Goal: Use online tool/utility: Use online tool/utility

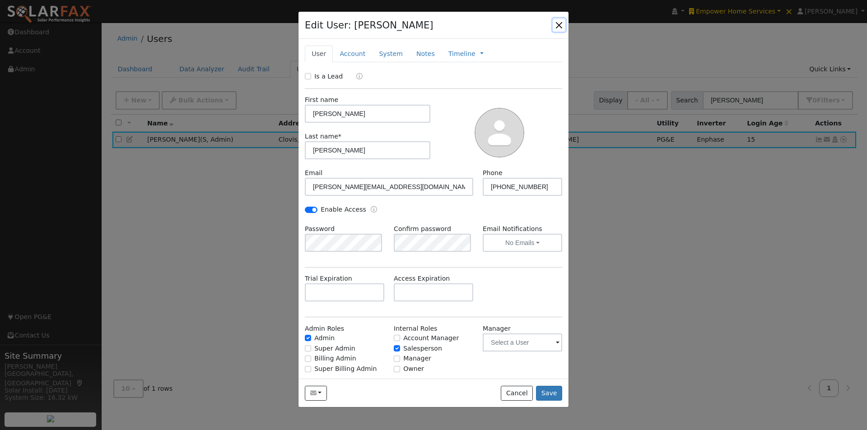
drag, startPoint x: 560, startPoint y: 25, endPoint x: 748, endPoint y: 21, distance: 187.9
click at [566, 24] on div "Edit User: Brad Montgomery Default Account Default Account 10558 Millerton Rd, …" at bounding box center [433, 26] width 270 height 28
click at [558, 25] on button "button" at bounding box center [559, 25] width 13 height 13
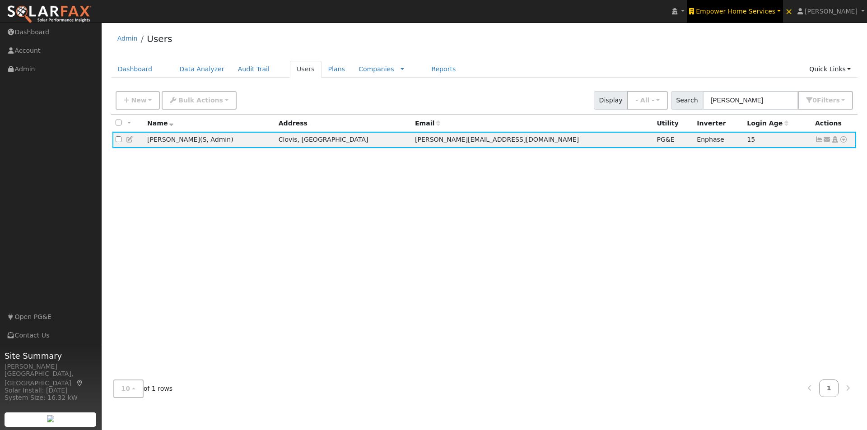
click at [750, 9] on span "Empower Home Services" at bounding box center [735, 11] width 79 height 7
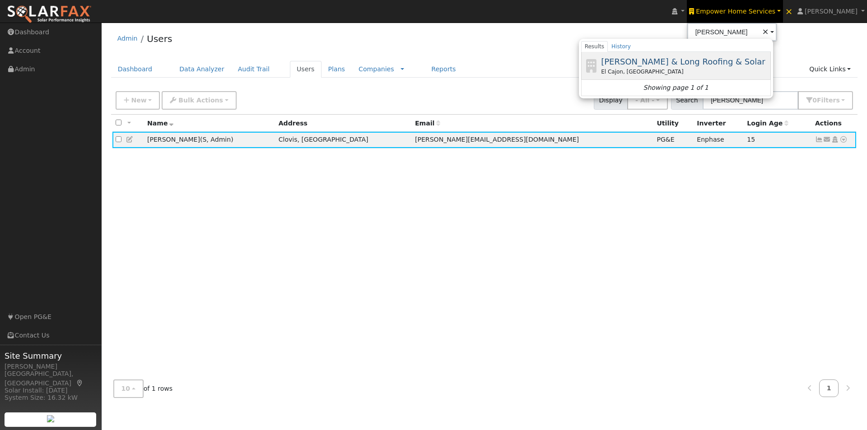
click at [654, 59] on span "Raneri & Long Roofing & Solar" at bounding box center [683, 61] width 164 height 9
type input "Raneri & Long Roofing & Solar"
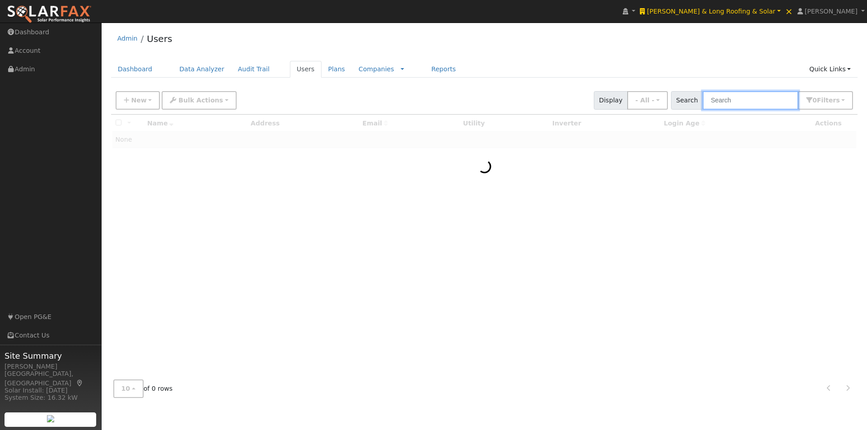
click at [735, 100] on input "text" at bounding box center [751, 100] width 96 height 19
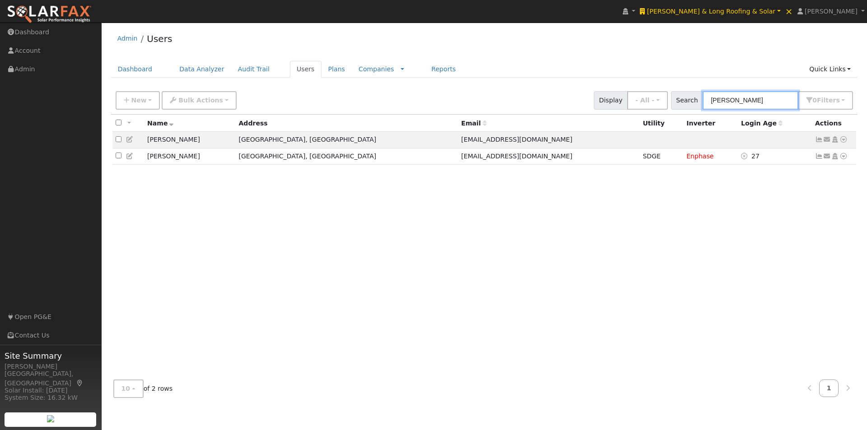
type input "samuel"
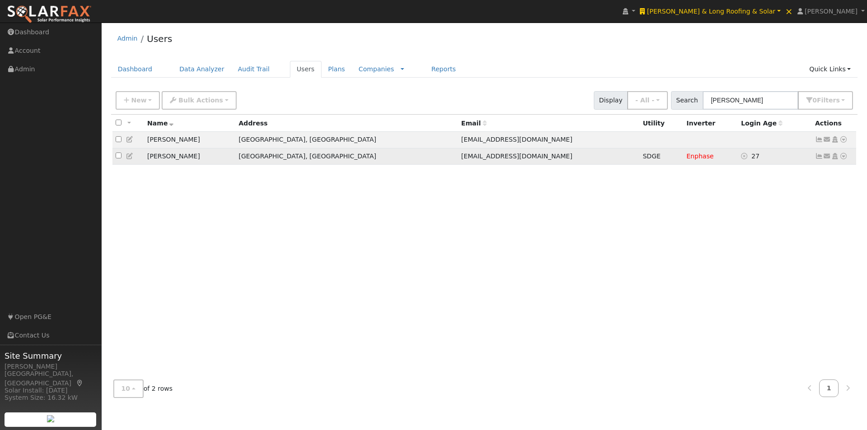
click at [818, 156] on icon at bounding box center [819, 156] width 8 height 6
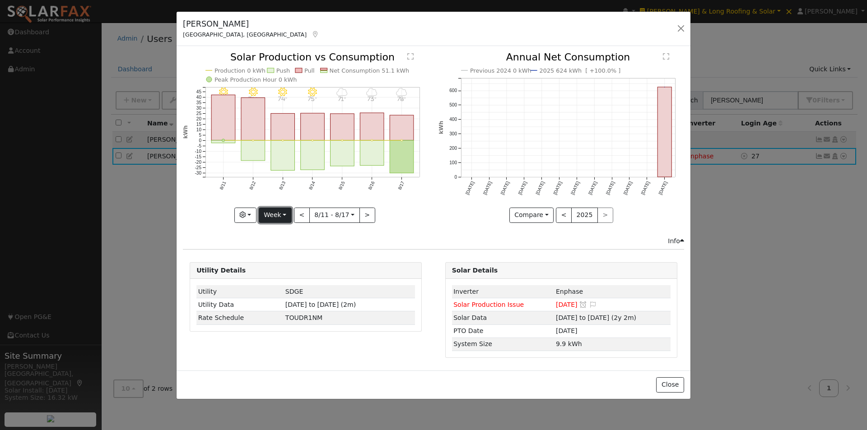
click at [277, 218] on button "Week" at bounding box center [275, 215] width 33 height 15
click at [282, 271] on link "Year" at bounding box center [290, 272] width 63 height 13
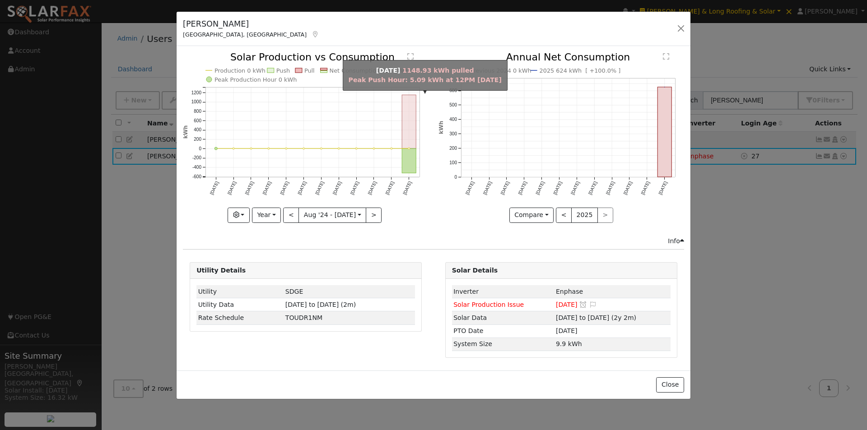
click at [407, 120] on rect "onclick=""" at bounding box center [409, 122] width 14 height 54
type input "2025-07-01"
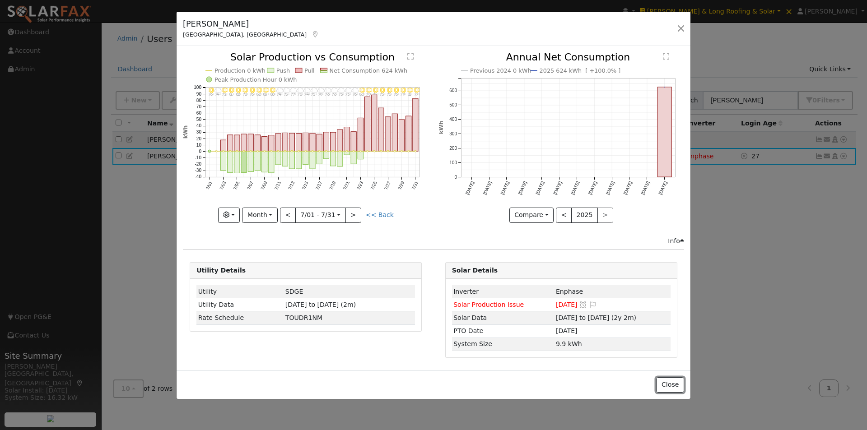
drag, startPoint x: 670, startPoint y: 387, endPoint x: 718, endPoint y: 289, distance: 108.2
click at [670, 382] on button "Close" at bounding box center [670, 384] width 28 height 15
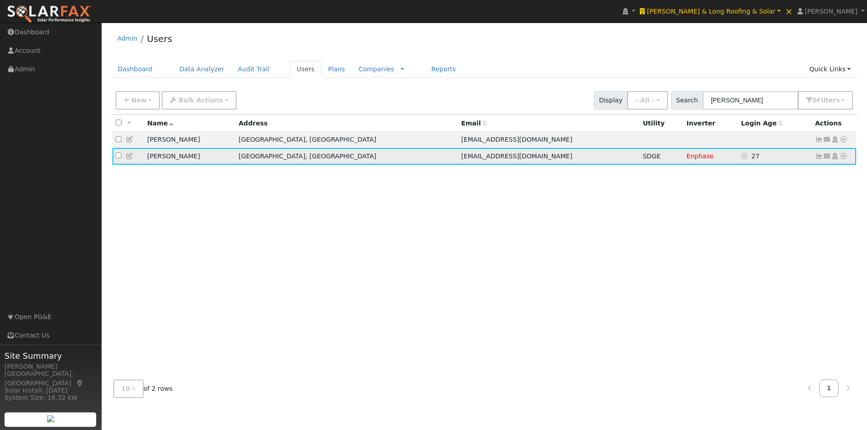
click at [845, 158] on icon at bounding box center [843, 156] width 8 height 6
click at [814, 172] on link "Data Analyzer" at bounding box center [813, 172] width 65 height 13
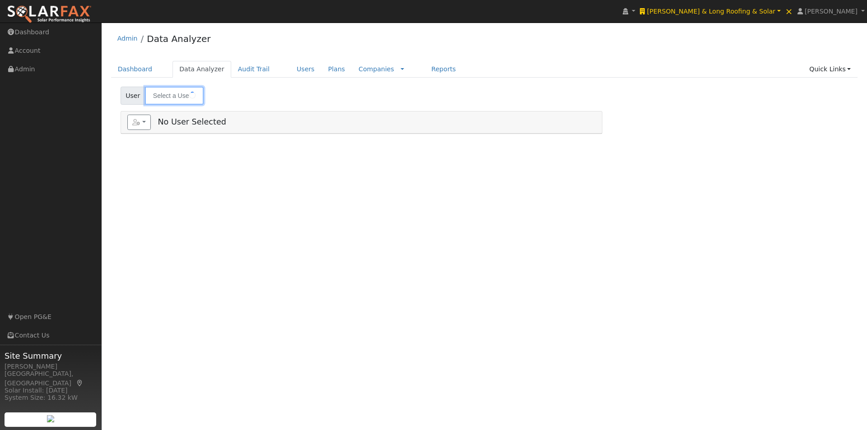
type input "Nebiyoula Samuel"
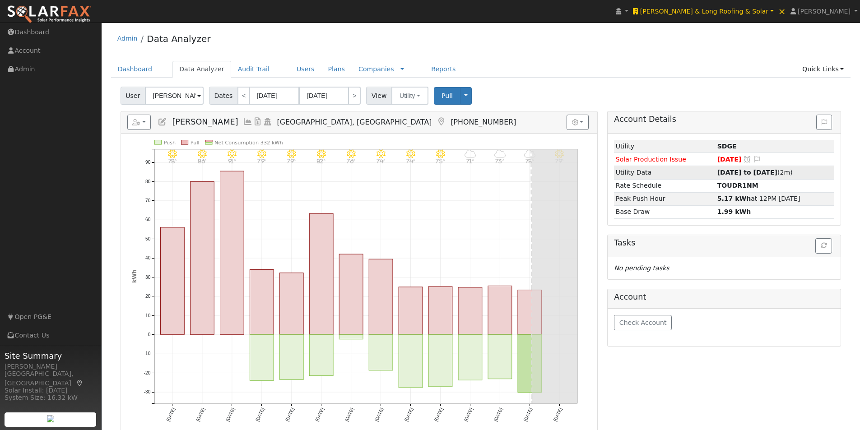
click at [730, 170] on strong "07/03/25 to 08/17/25" at bounding box center [747, 172] width 60 height 7
type input "07/03/2025"
type input "08/17/2025"
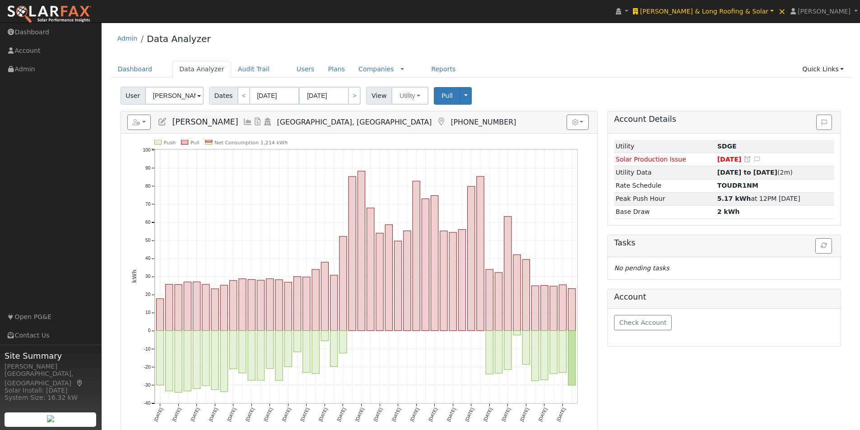
click at [163, 121] on icon at bounding box center [163, 122] width 10 height 8
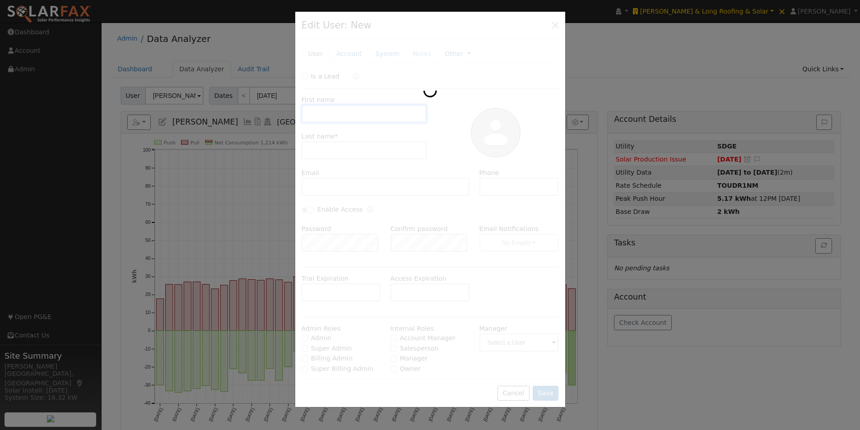
type input "Nebiyoula"
type input "Samuel"
type input "nebiyoula2003@gmail.com"
type input "(707) 815-7698"
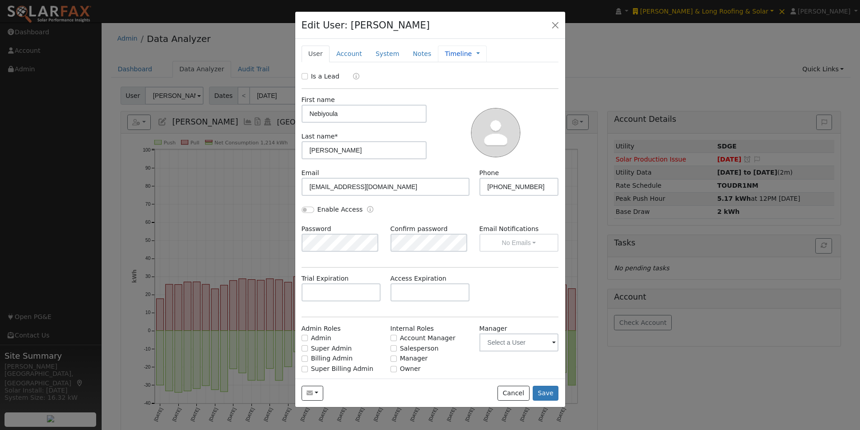
click at [449, 54] on link "Timeline" at bounding box center [458, 53] width 27 height 9
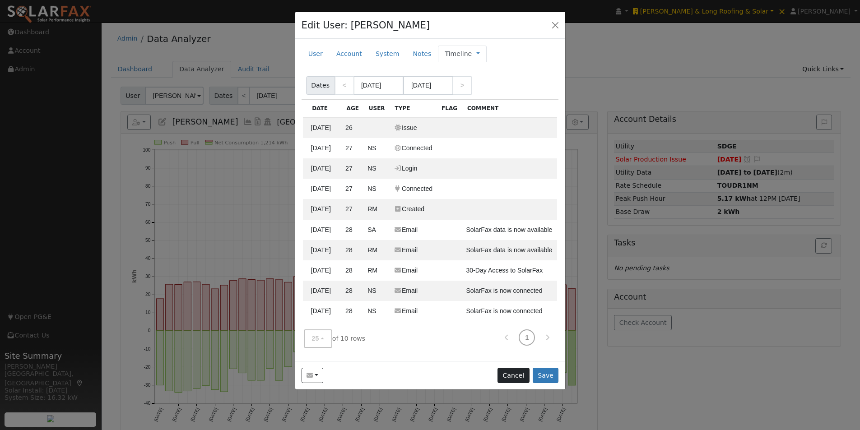
click at [513, 189] on td at bounding box center [509, 189] width 95 height 20
drag, startPoint x: 512, startPoint y: 374, endPoint x: 517, endPoint y: 333, distance: 41.4
click at [512, 373] on button "Cancel" at bounding box center [514, 375] width 32 height 15
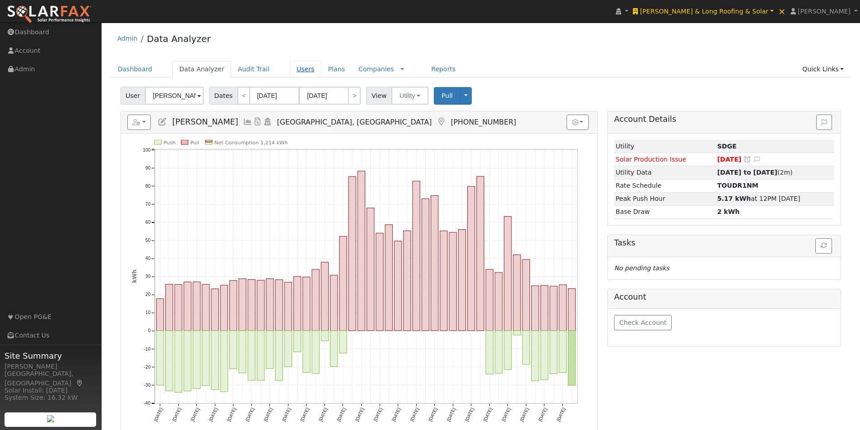
click at [293, 69] on link "Users" at bounding box center [306, 69] width 32 height 17
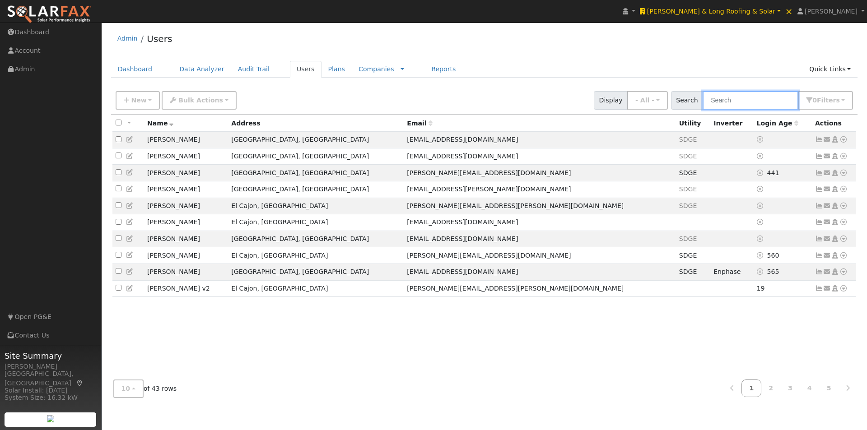
click at [769, 102] on input "text" at bounding box center [751, 100] width 96 height 19
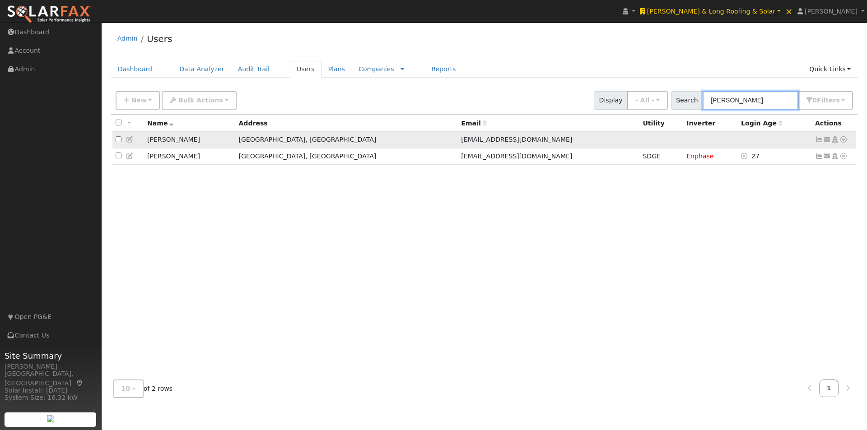
type input "samuel"
click at [129, 140] on icon at bounding box center [130, 139] width 8 height 6
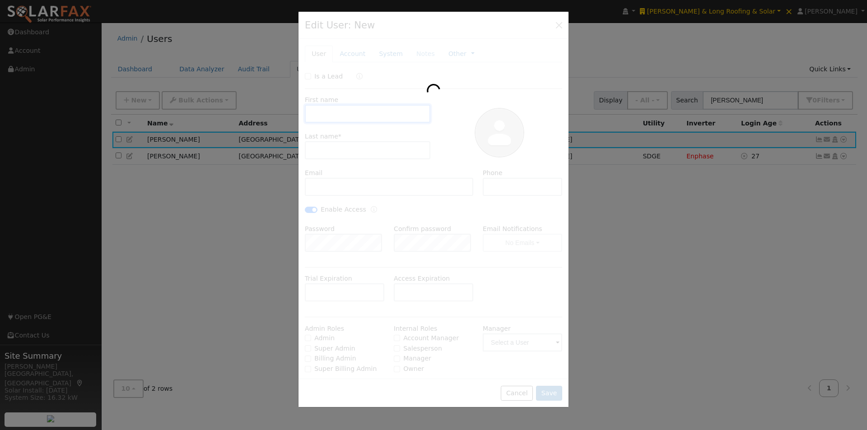
type input "Samuel"
type input "Nebiyou"
type input "samuelnebiyoula2003@gmail.com"
type input "(707) 815-7698"
checkbox input "true"
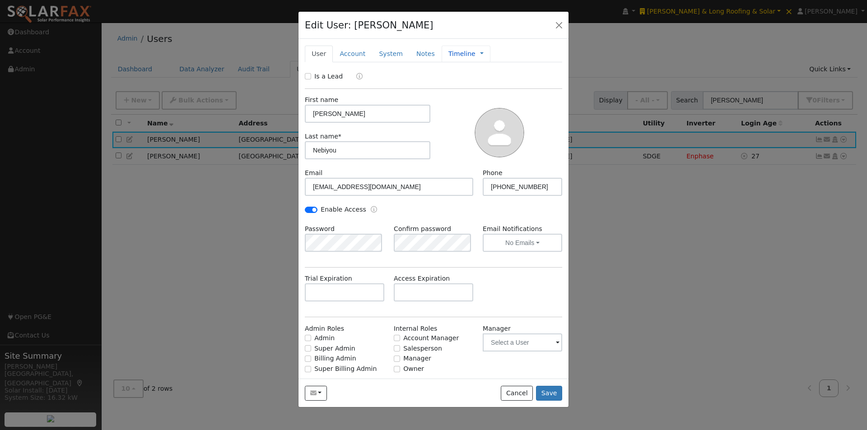
click at [450, 55] on link "Timeline" at bounding box center [461, 53] width 27 height 9
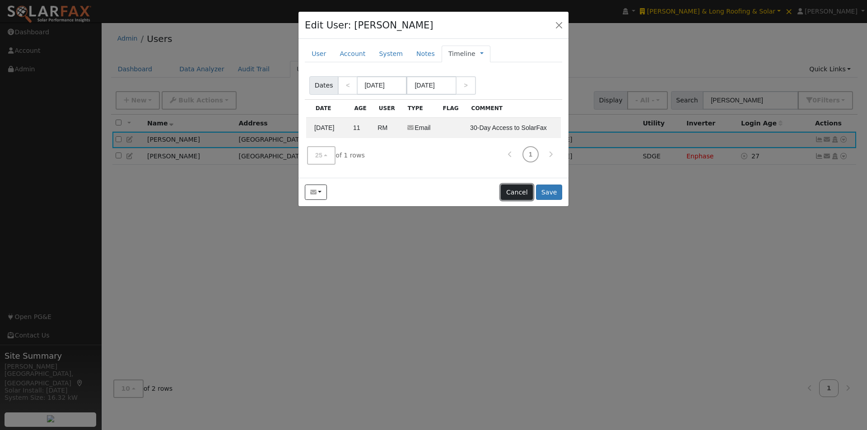
drag, startPoint x: 520, startPoint y: 189, endPoint x: 459, endPoint y: 189, distance: 61.4
click at [519, 189] on button "Cancel" at bounding box center [517, 192] width 32 height 15
checkbox input "false"
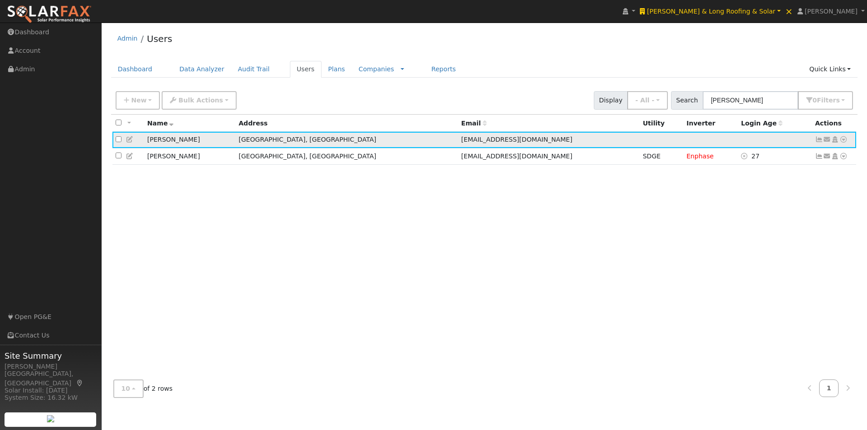
click at [129, 140] on icon at bounding box center [130, 139] width 8 height 6
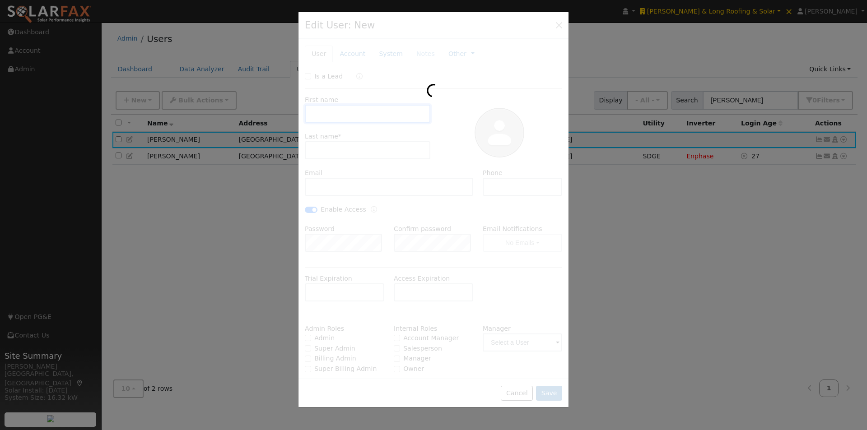
type input "Samuel"
type input "Nebiyou"
type input "samuelnebiyoula2003@gmail.com"
type input "(707) 815-7698"
checkbox input "true"
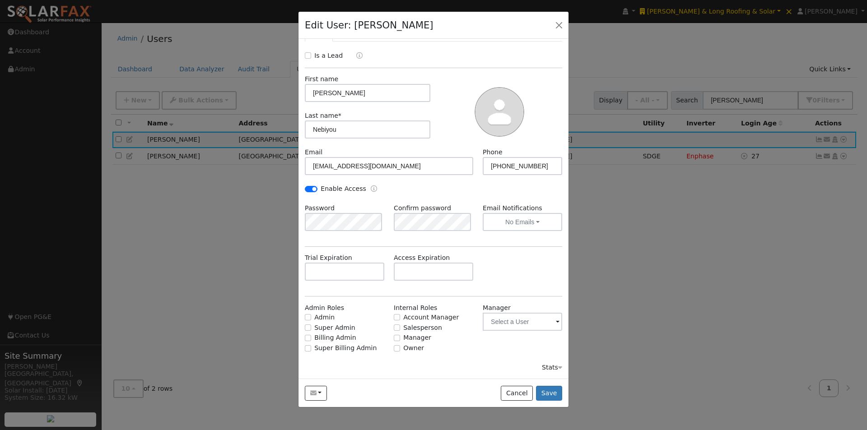
click at [545, 370] on div "Stats" at bounding box center [552, 367] width 20 height 9
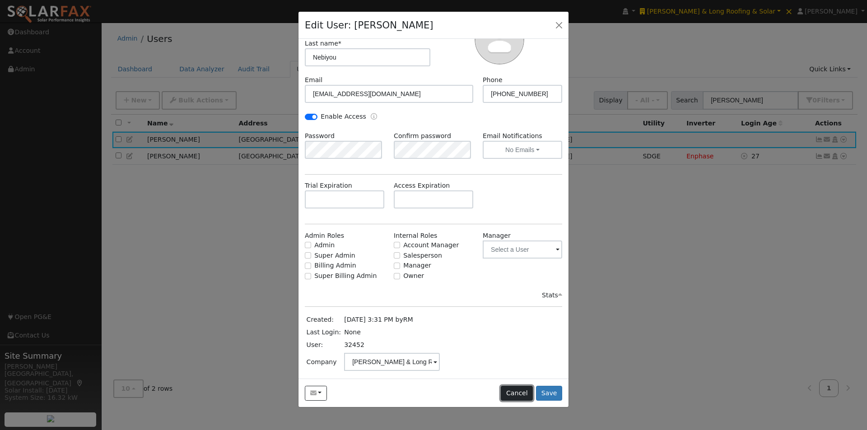
click at [518, 391] on button "Cancel" at bounding box center [517, 393] width 32 height 15
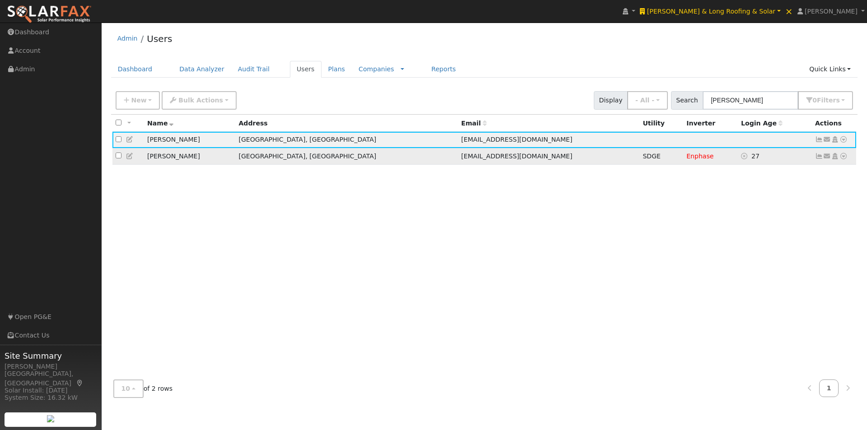
click at [133, 156] on icon at bounding box center [130, 156] width 8 height 6
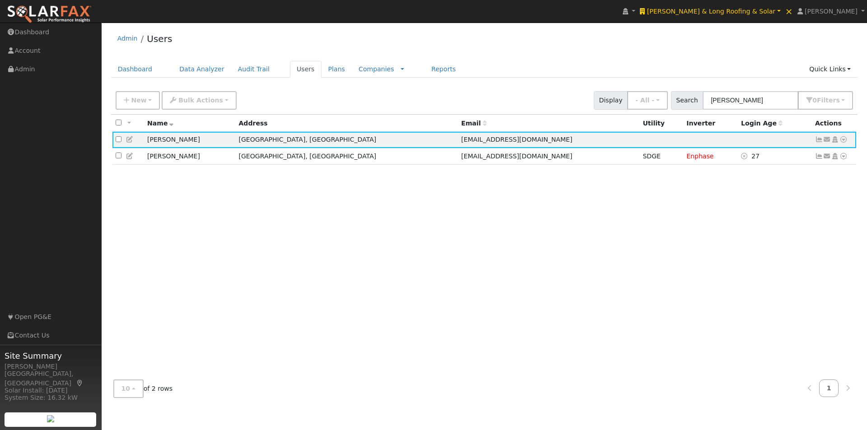
scroll to position [0, 0]
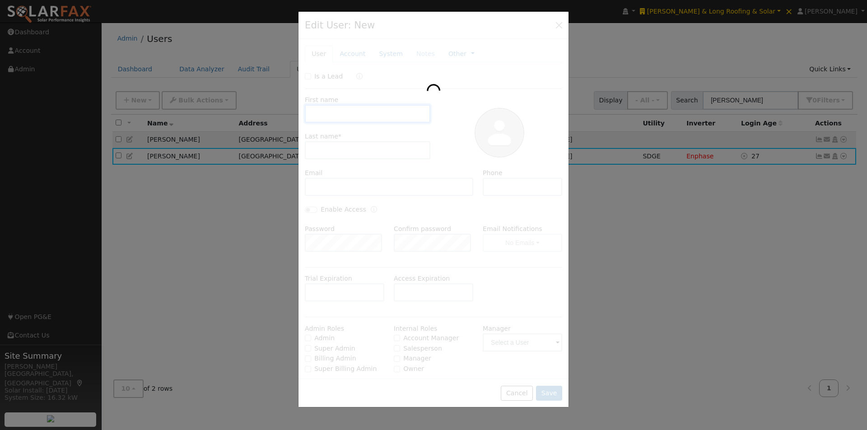
type input "Nebiyoula"
type input "Samuel"
type input "nebiyoula2003@gmail.com"
type input "(707) 815-7698"
type input "Richard Massey"
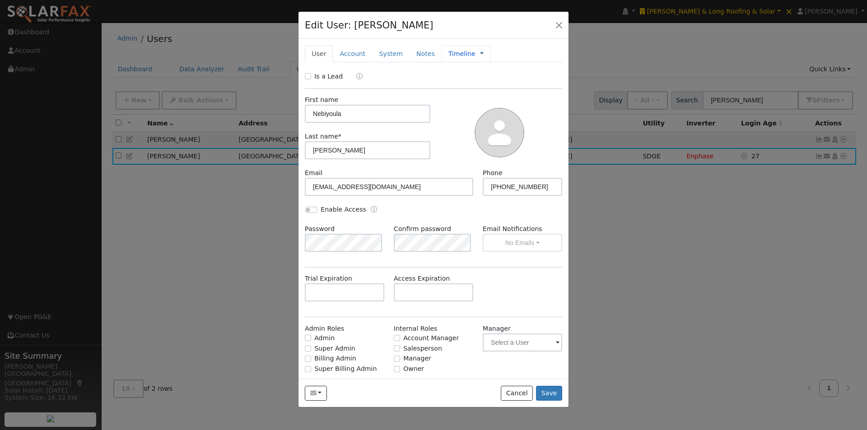
click at [480, 51] on link at bounding box center [482, 53] width 4 height 9
drag, startPoint x: 485, startPoint y: 68, endPoint x: 481, endPoint y: 82, distance: 14.6
click at [485, 69] on link "Management" at bounding box center [511, 70] width 63 height 13
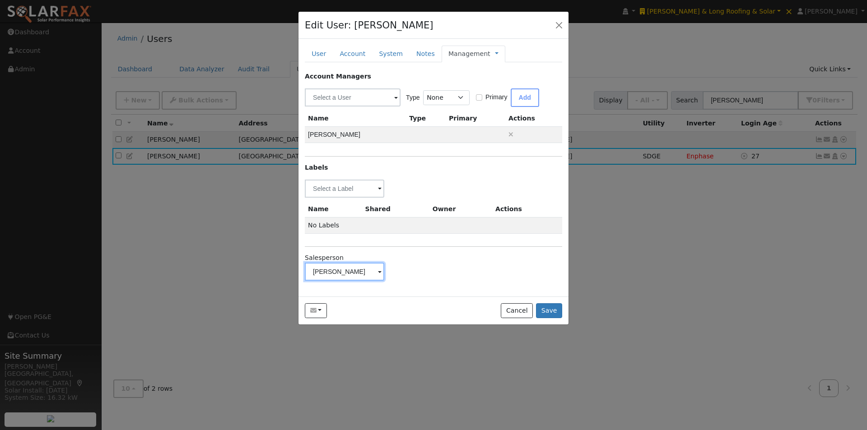
click at [371, 198] on input "Richard Massey" at bounding box center [344, 189] width 79 height 18
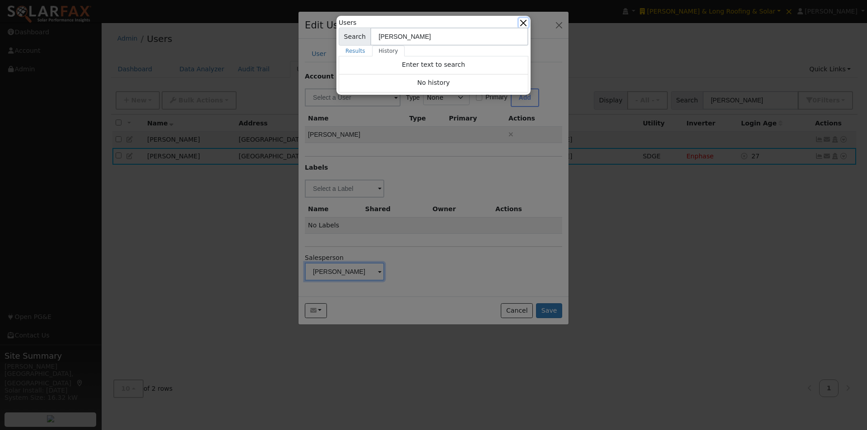
click at [526, 21] on button "button" at bounding box center [523, 22] width 9 height 9
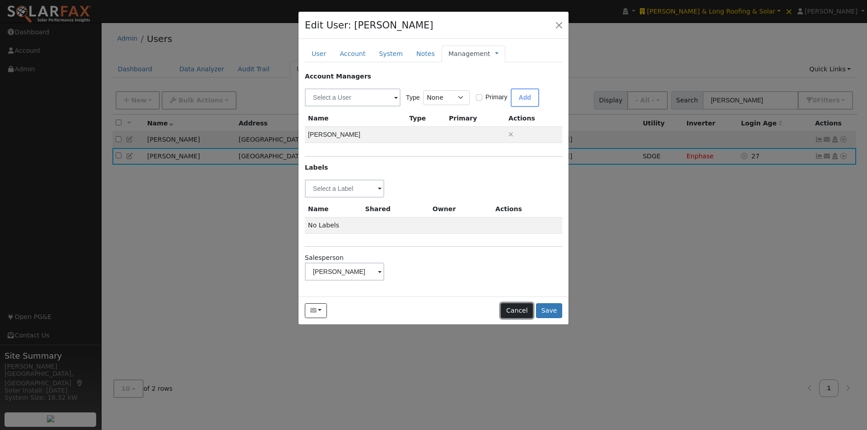
click at [518, 312] on button "Cancel" at bounding box center [517, 310] width 32 height 15
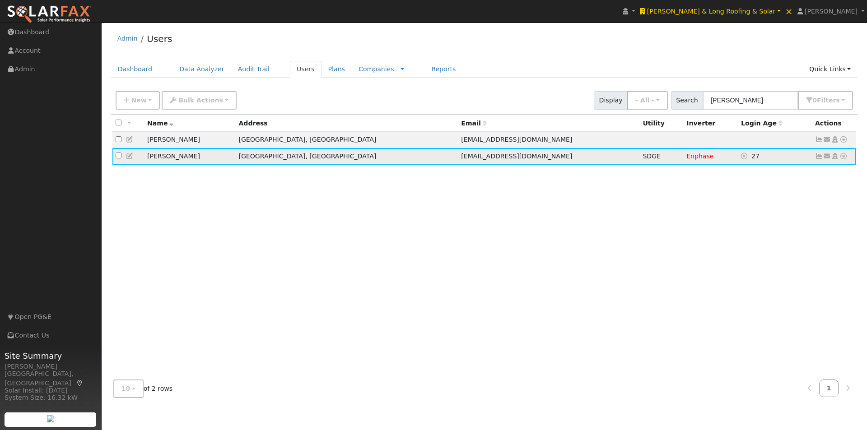
click at [820, 157] on icon at bounding box center [819, 156] width 8 height 6
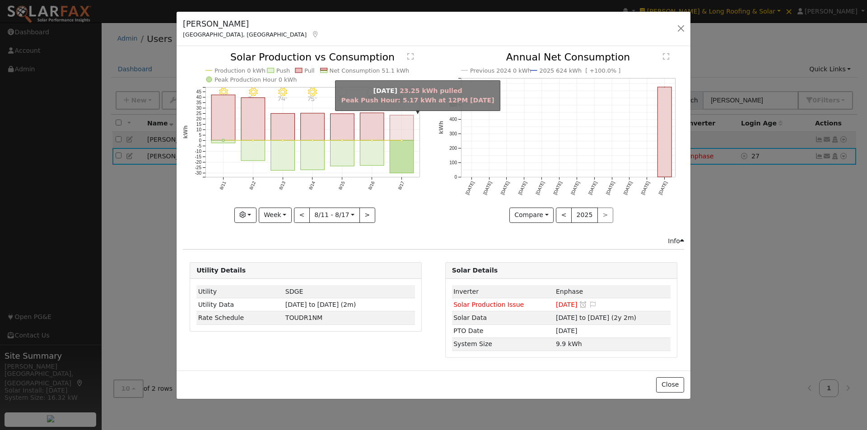
click at [410, 122] on rect "onclick=""" at bounding box center [402, 128] width 24 height 25
type input "2025-08-17"
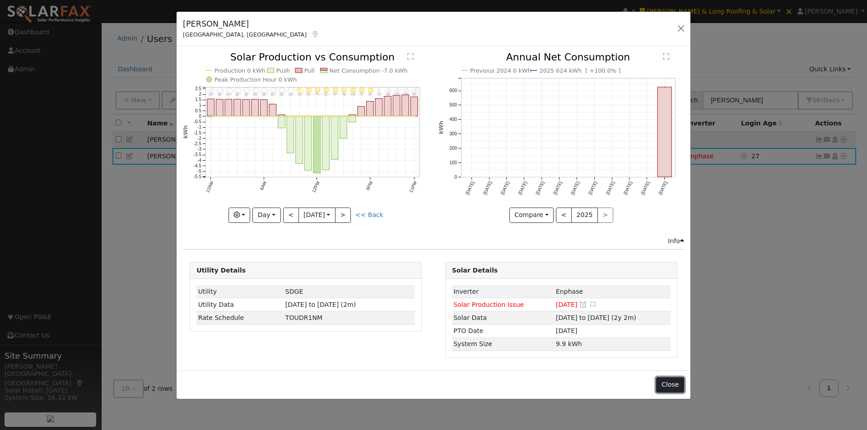
click at [677, 387] on button "Close" at bounding box center [670, 384] width 28 height 15
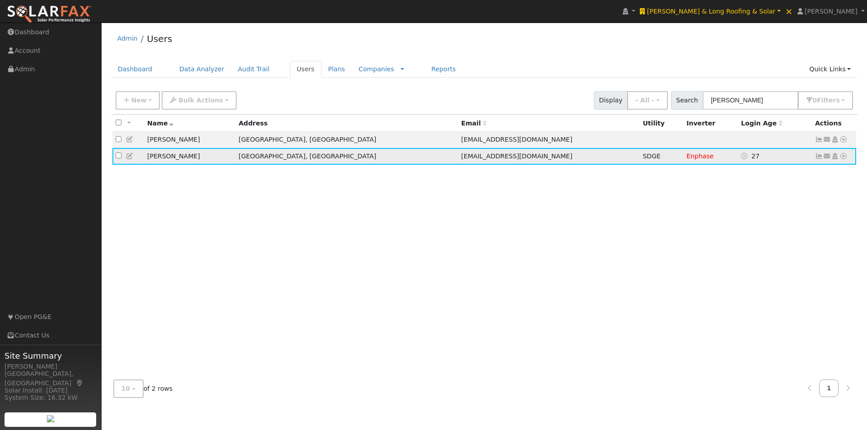
click at [844, 157] on icon at bounding box center [843, 156] width 8 height 6
click at [810, 172] on link "Data Analyzer" at bounding box center [813, 172] width 65 height 13
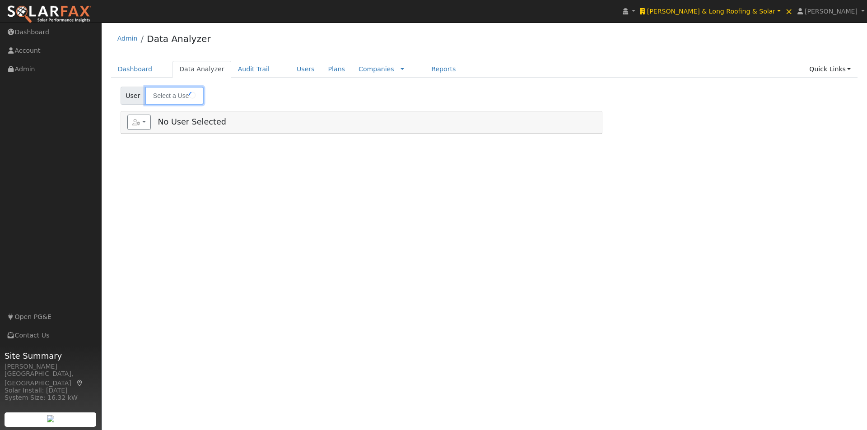
type input "[PERSON_NAME]"
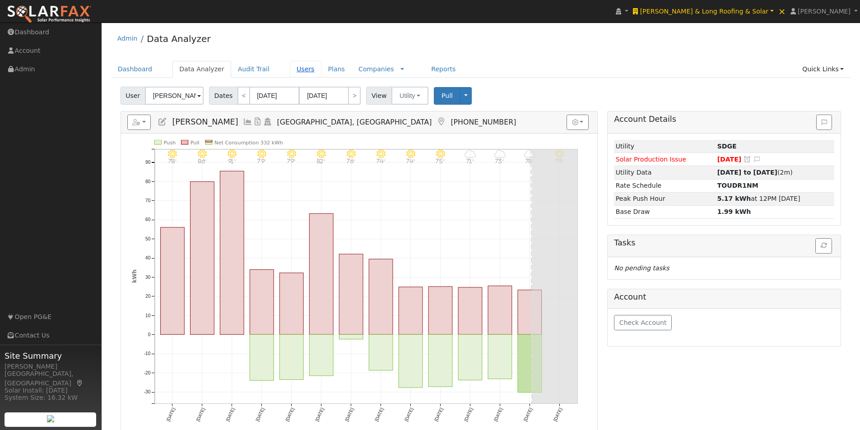
click at [291, 68] on link "Users" at bounding box center [306, 69] width 32 height 17
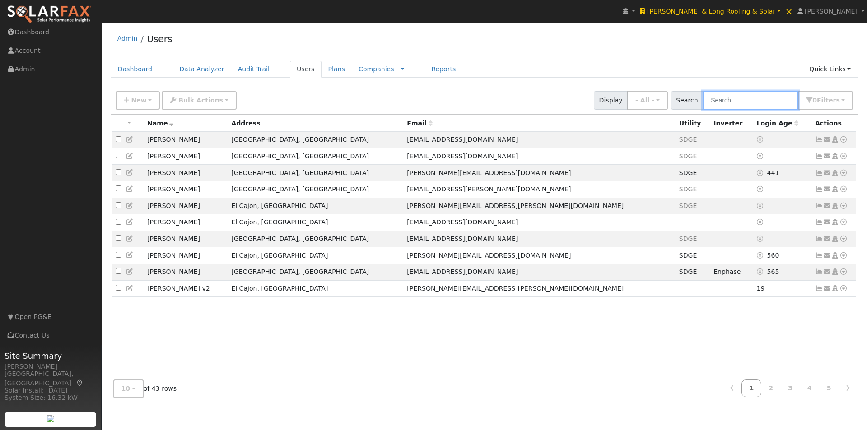
click at [773, 105] on input "text" at bounding box center [751, 100] width 96 height 19
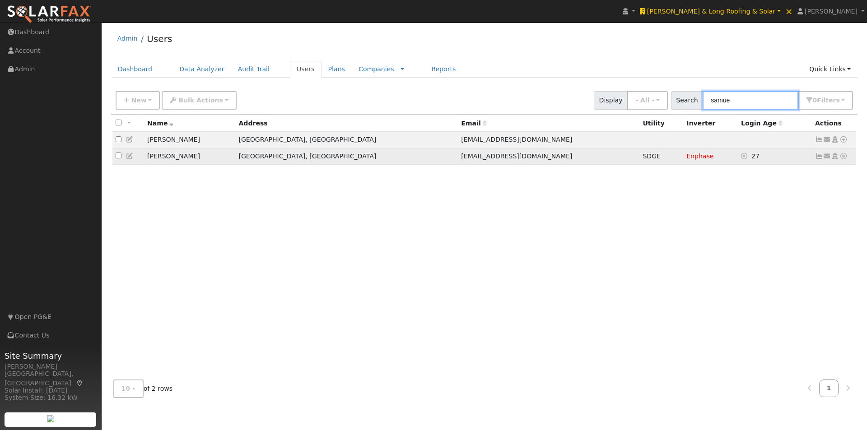
type input "samue"
click at [819, 157] on icon at bounding box center [819, 156] width 8 height 6
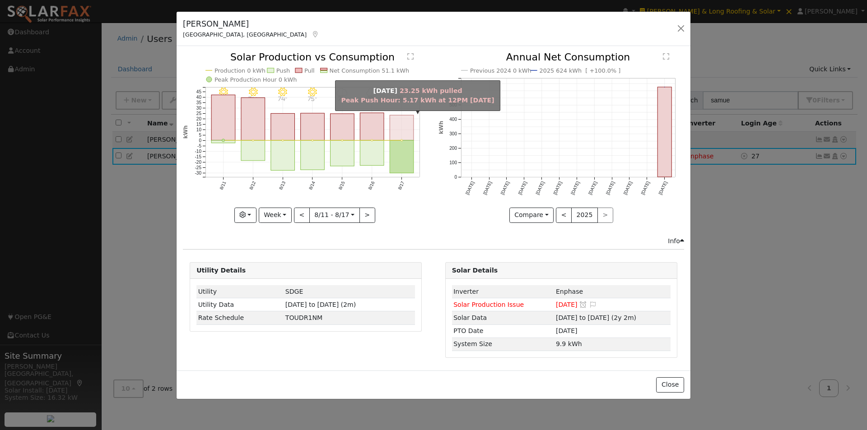
click at [408, 129] on rect "onclick=""" at bounding box center [402, 128] width 24 height 25
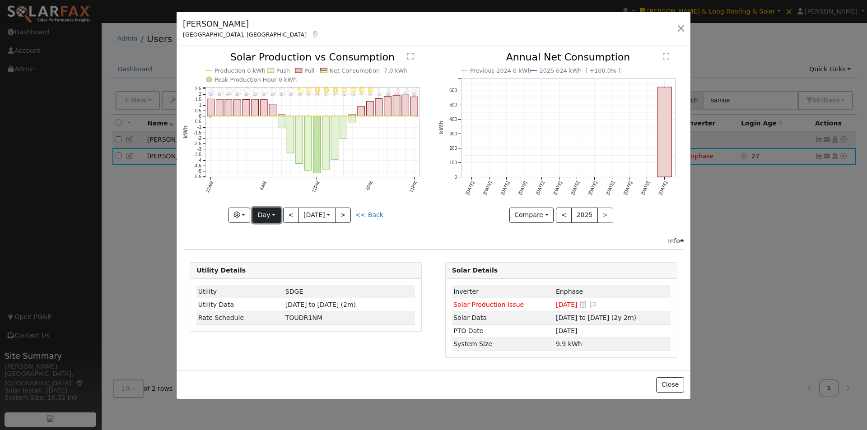
click at [268, 214] on button "Day" at bounding box center [266, 215] width 28 height 15
click at [272, 257] on link "Month" at bounding box center [284, 259] width 63 height 13
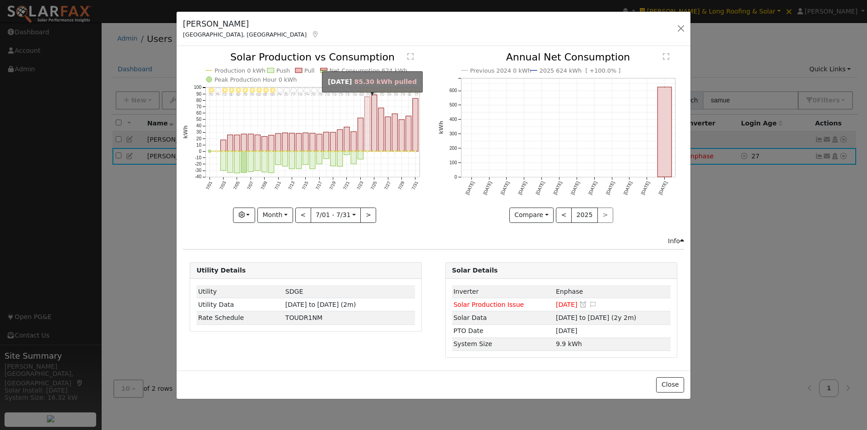
click at [368, 140] on rect "onclick=""" at bounding box center [367, 124] width 5 height 55
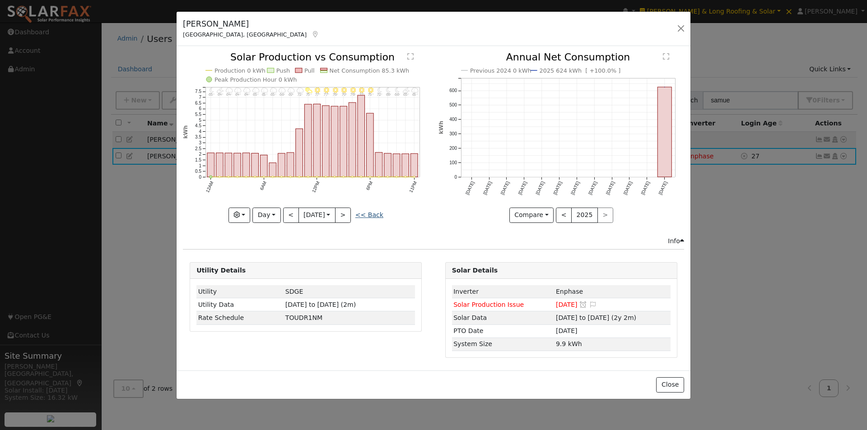
click at [374, 213] on link "<< Back" at bounding box center [369, 214] width 28 height 7
type input "2025-07-01"
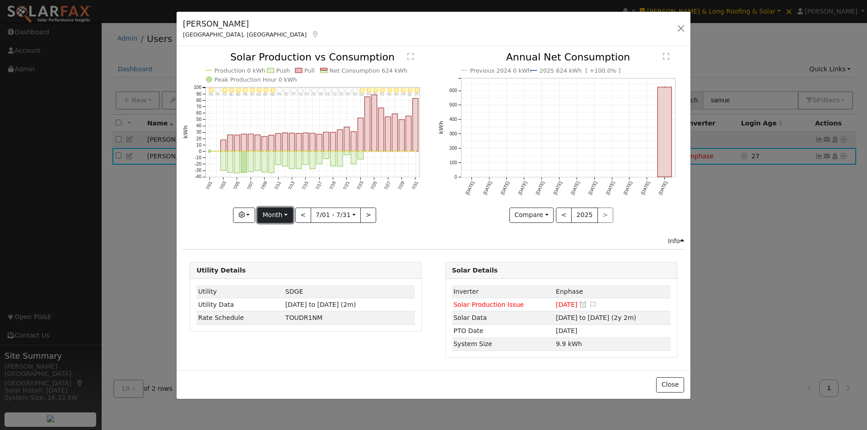
click at [279, 218] on button "Month" at bounding box center [275, 215] width 36 height 15
click at [278, 285] on link "Custom" at bounding box center [289, 285] width 63 height 13
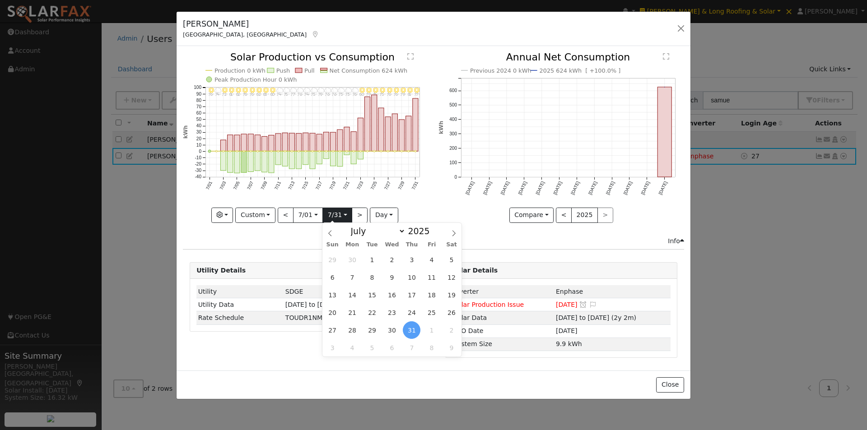
click at [343, 212] on input "2025-07-31" at bounding box center [337, 215] width 29 height 14
click at [455, 231] on icon at bounding box center [454, 233] width 6 height 6
select select "7"
click at [331, 312] on span "17" at bounding box center [333, 313] width 18 height 18
type input "2025-08-17"
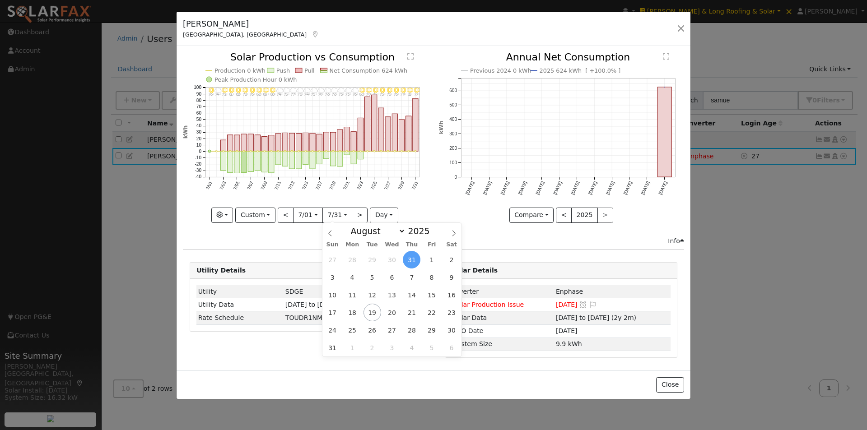
scroll to position [0, 7]
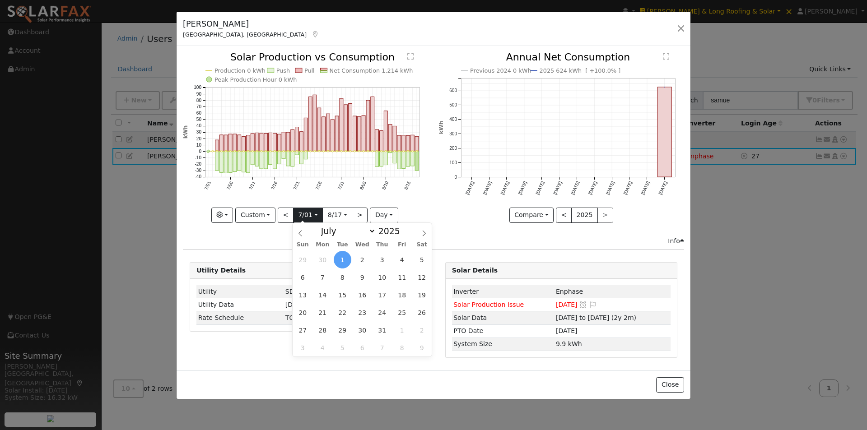
drag, startPoint x: 314, startPoint y: 210, endPoint x: 320, endPoint y: 215, distance: 7.4
click at [314, 211] on input "2025-07-01" at bounding box center [307, 215] width 29 height 14
click at [380, 260] on span "3" at bounding box center [382, 260] width 18 height 18
type input "2025-07-03"
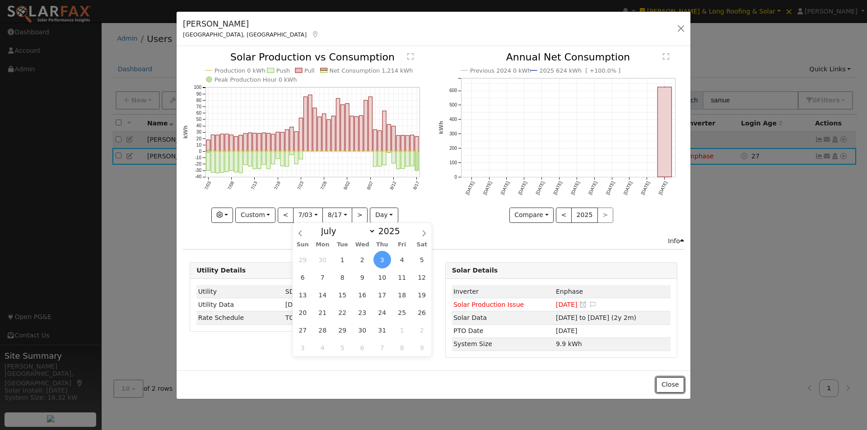
drag, startPoint x: 665, startPoint y: 382, endPoint x: 645, endPoint y: 360, distance: 28.8
click at [662, 377] on div "Close" at bounding box center [434, 385] width 514 height 28
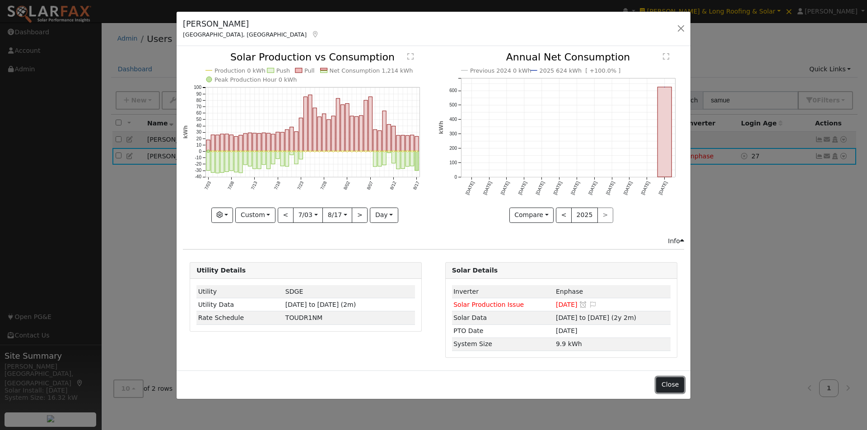
drag, startPoint x: 675, startPoint y: 385, endPoint x: 528, endPoint y: 245, distance: 203.5
click at [675, 383] on button "Close" at bounding box center [670, 384] width 28 height 15
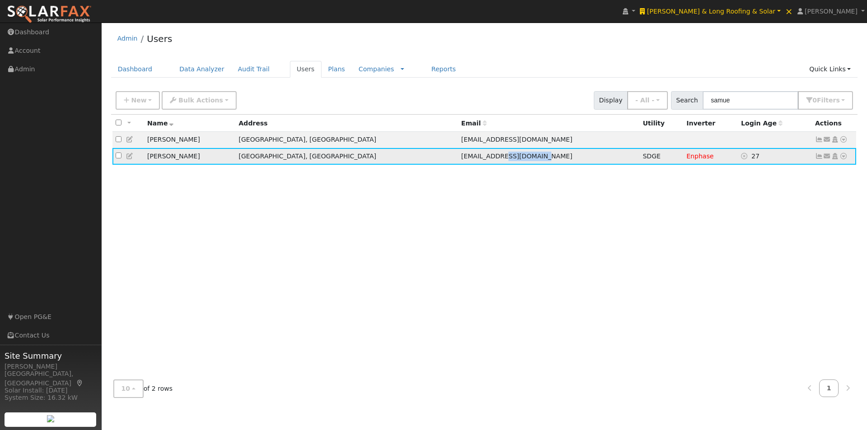
drag, startPoint x: 453, startPoint y: 161, endPoint x: 400, endPoint y: 157, distance: 53.0
click at [458, 158] on td "nebiyoula2003@gmail.com" at bounding box center [549, 156] width 182 height 17
click at [129, 155] on icon at bounding box center [130, 156] width 8 height 6
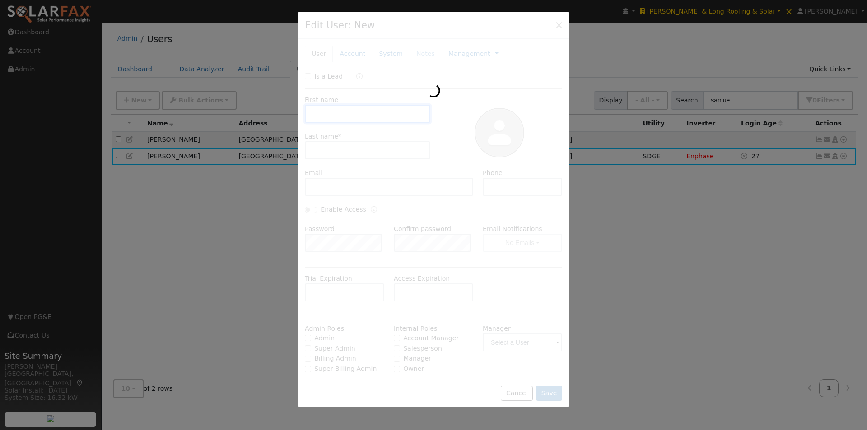
type input "Nebiyoula"
type input "Samuel"
type input "nebiyoula2003@gmail.com"
type input "(707) 815-7698"
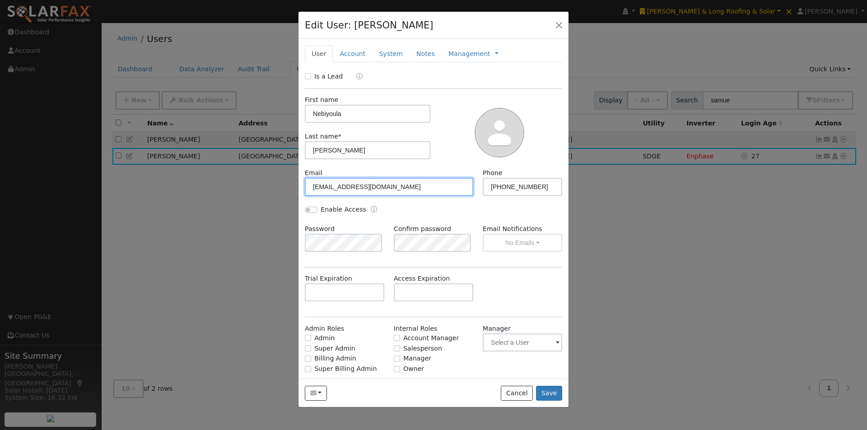
drag, startPoint x: 394, startPoint y: 185, endPoint x: 279, endPoint y: 182, distance: 114.7
click at [0, 0] on div "Edit User: Nebiyoula Samuel Default Account Default Account 5475 Redding Road, …" at bounding box center [0, 0] width 0 height 0
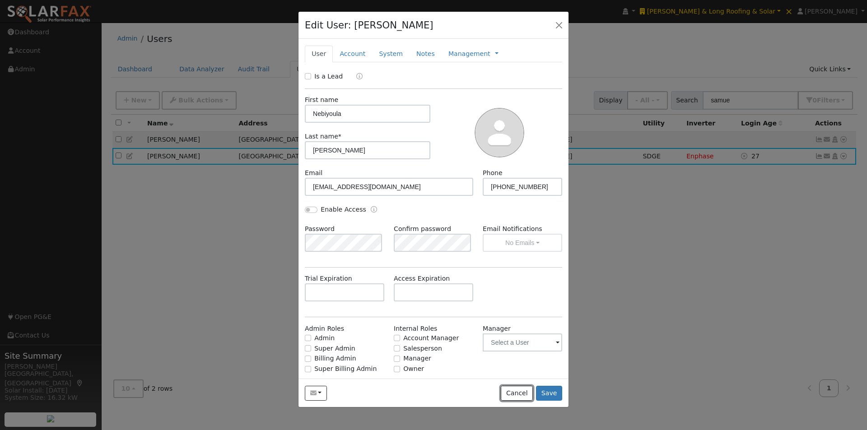
click at [513, 393] on button "Cancel" at bounding box center [517, 393] width 32 height 15
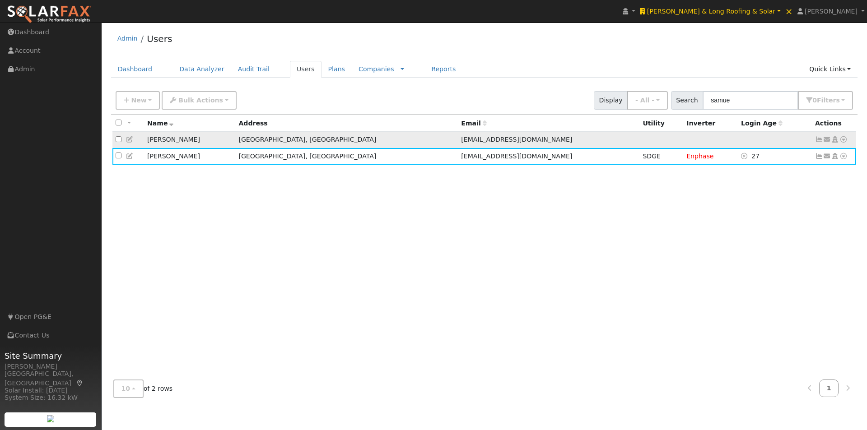
click at [130, 141] on icon at bounding box center [130, 139] width 8 height 6
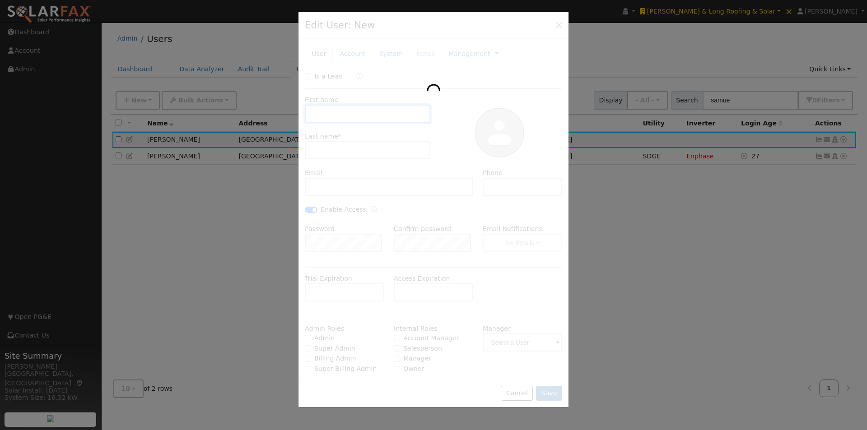
type input "Samuel"
type input "Nebiyou"
type input "samuelnebiyoula2003@gmail.com"
type input "(707) 815-7698"
checkbox input "true"
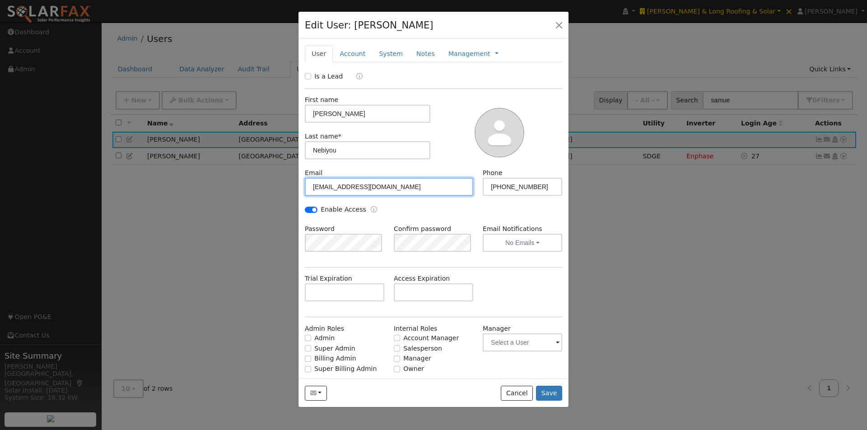
drag, startPoint x: 441, startPoint y: 187, endPoint x: 290, endPoint y: 176, distance: 151.7
click at [0, 0] on div "Edit User: Samuel Nebiyou Default Account Default Account 5475 Redding Road, Sa…" at bounding box center [0, 0] width 0 height 0
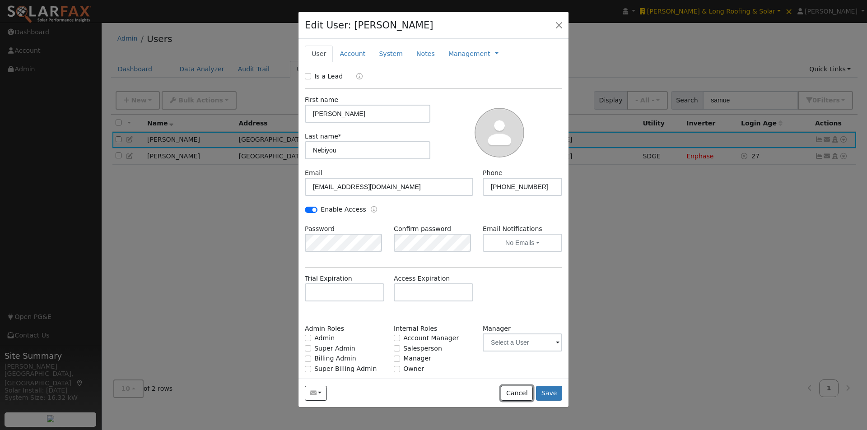
drag, startPoint x: 516, startPoint y: 391, endPoint x: 541, endPoint y: 332, distance: 63.5
click at [516, 386] on button "Cancel" at bounding box center [517, 393] width 32 height 15
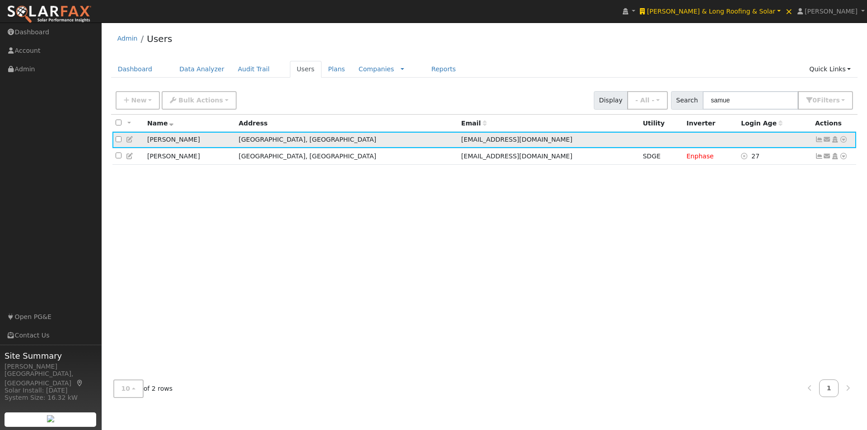
click at [842, 140] on icon at bounding box center [843, 139] width 8 height 6
click at [523, 254] on div "All None All on page None on page Name Address Email Utility Inverter Login Age…" at bounding box center [484, 244] width 747 height 258
click at [736, 8] on span "Raneri & Long Roofing & Solar" at bounding box center [711, 11] width 128 height 7
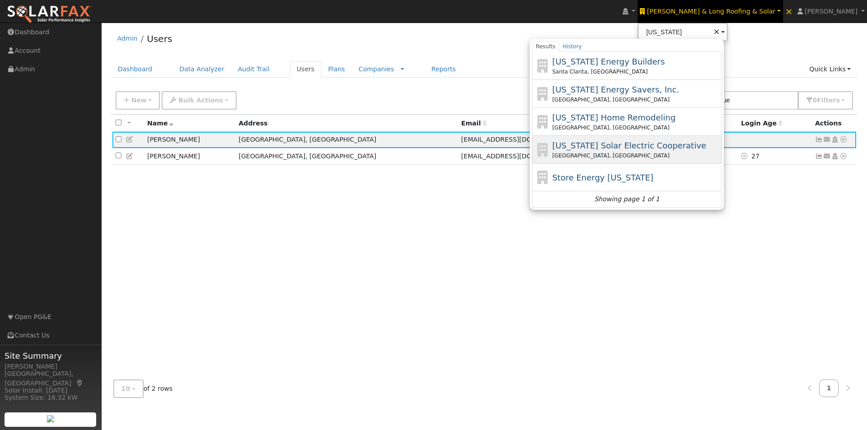
click at [633, 144] on span "California Solar Electric Cooperative" at bounding box center [629, 145] width 154 height 9
type input "California Solar Electric Cooperative"
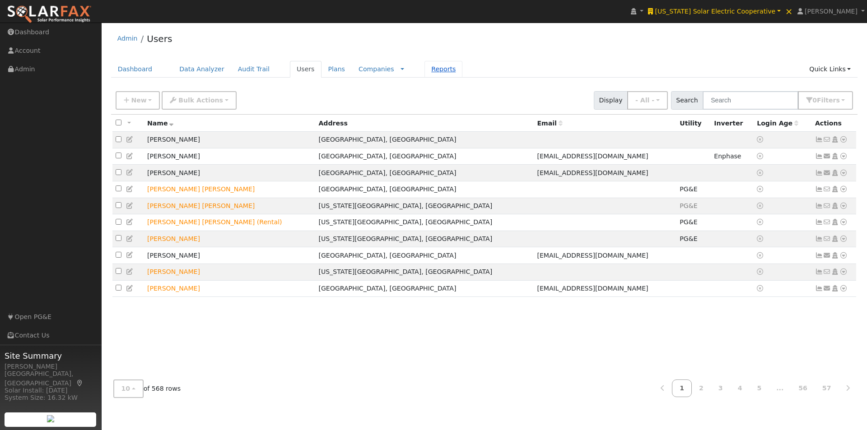
click at [424, 67] on link "Reports" at bounding box center [443, 69] width 38 height 17
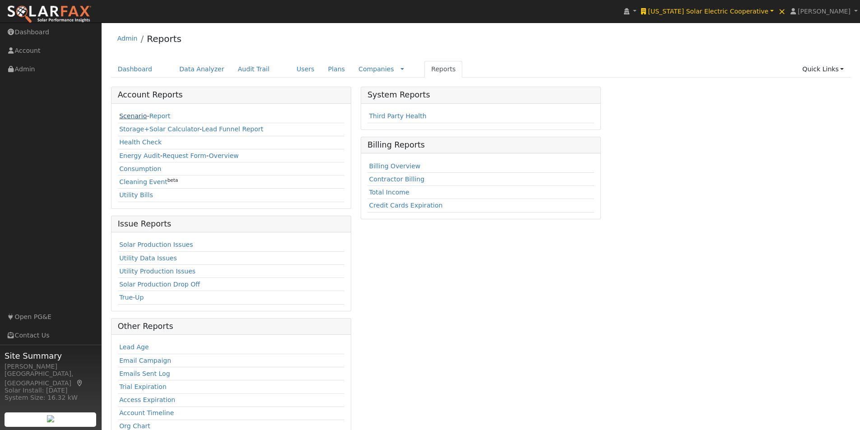
click at [123, 119] on link "Scenario" at bounding box center [133, 115] width 28 height 7
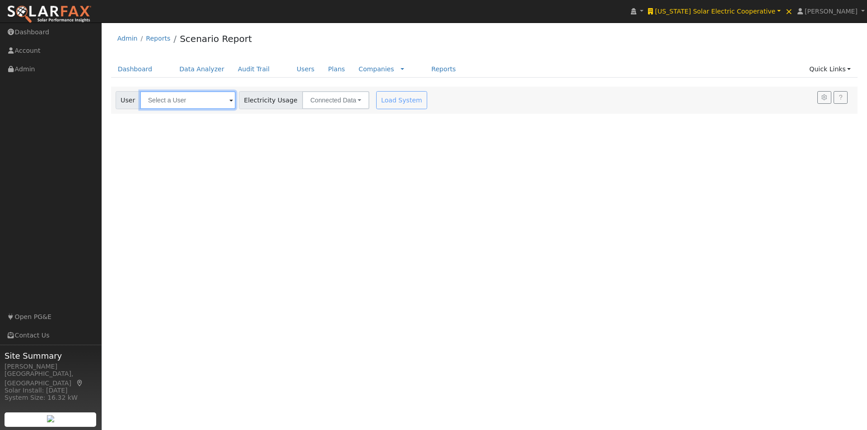
click at [204, 101] on input "text" at bounding box center [188, 100] width 96 height 18
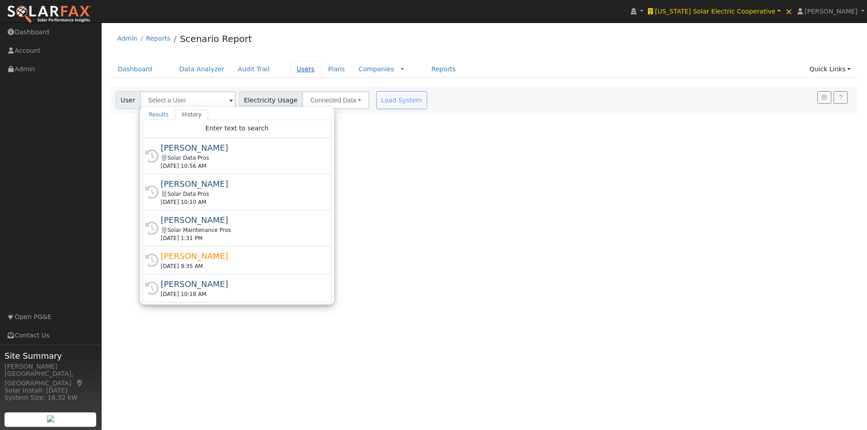
drag, startPoint x: 289, startPoint y: 71, endPoint x: 296, endPoint y: 71, distance: 6.8
click at [290, 71] on link "Users" at bounding box center [306, 69] width 32 height 17
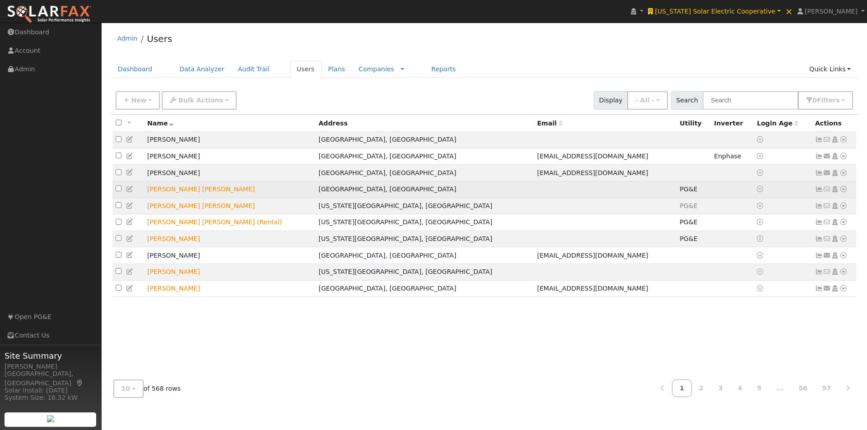
click at [819, 192] on icon at bounding box center [819, 189] width 8 height 6
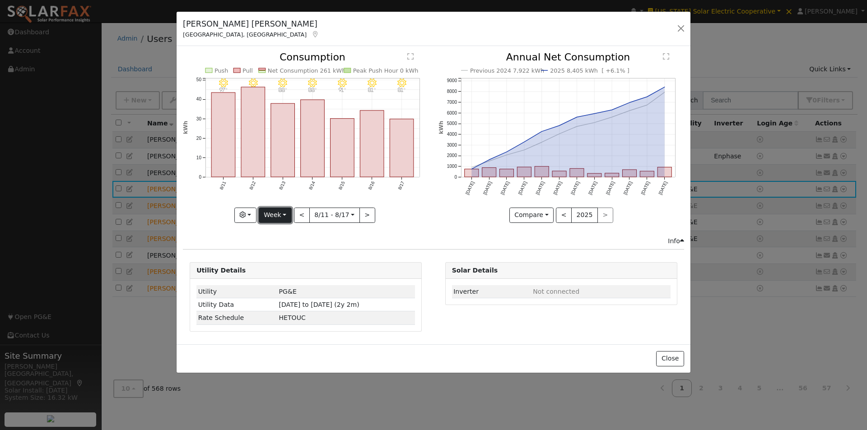
click at [272, 216] on button "Week" at bounding box center [275, 215] width 33 height 15
click at [280, 270] on link "Year" at bounding box center [290, 272] width 63 height 13
type input "[DATE]"
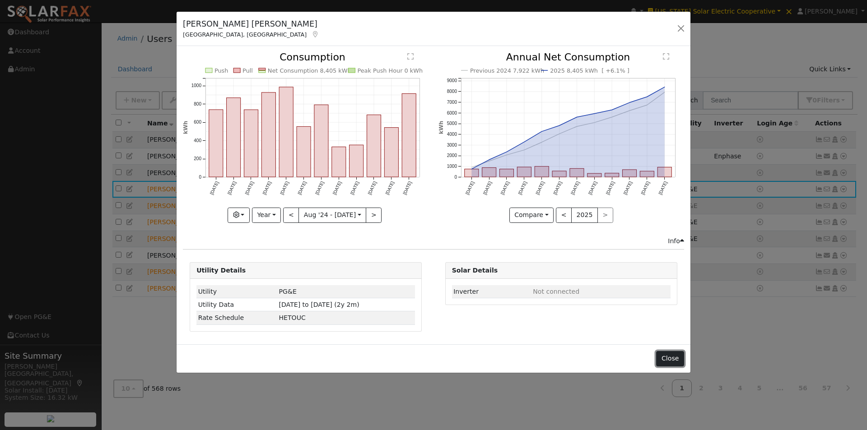
click at [671, 358] on button "Close" at bounding box center [670, 358] width 28 height 15
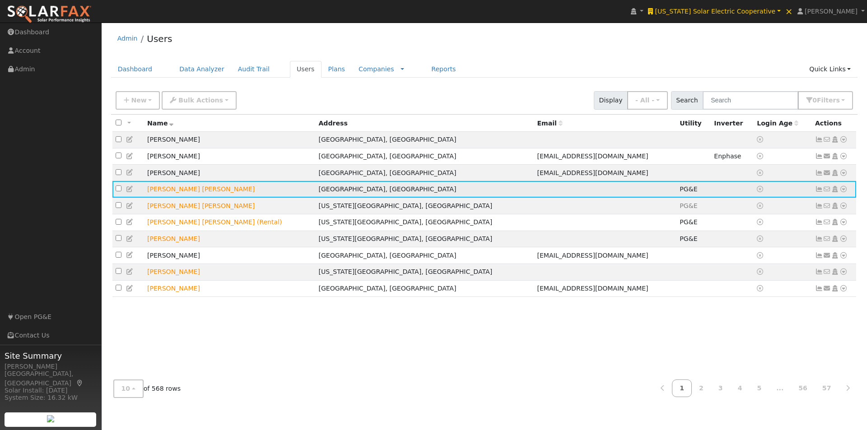
click at [843, 192] on icon at bounding box center [843, 189] width 8 height 6
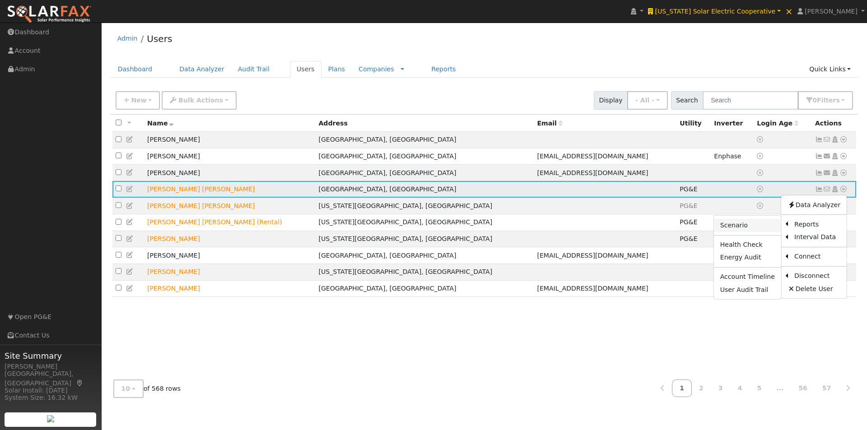
click at [743, 229] on link "Scenario" at bounding box center [747, 225] width 67 height 13
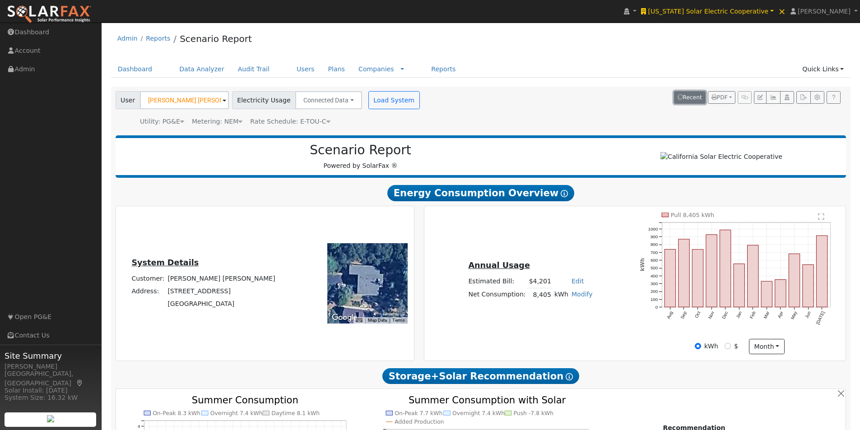
click at [699, 98] on button "Recent" at bounding box center [690, 97] width 32 height 13
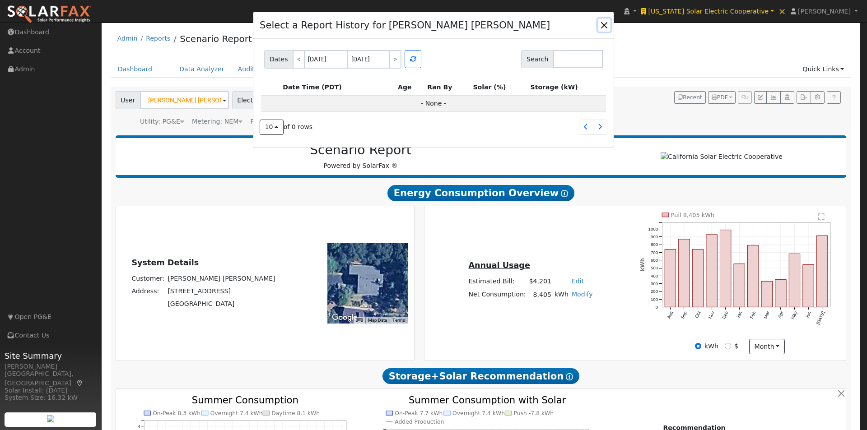
drag, startPoint x: 604, startPoint y: 22, endPoint x: 640, endPoint y: 69, distance: 59.0
click at [605, 22] on button "button" at bounding box center [604, 25] width 13 height 13
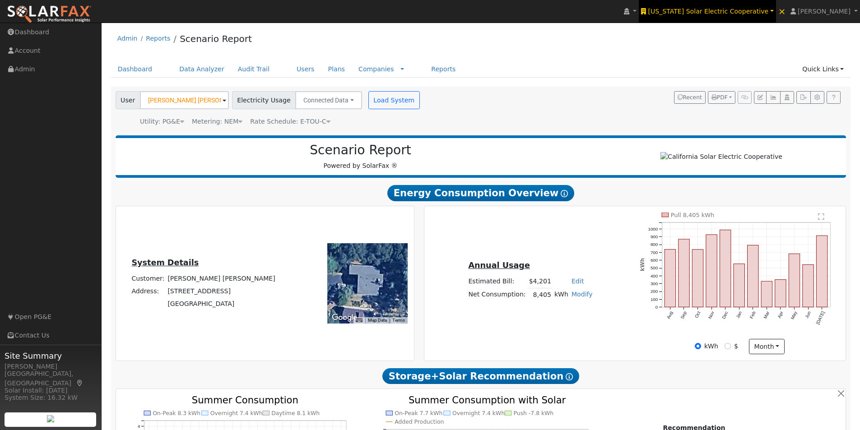
click at [729, 10] on span "California Solar Electric Cooperative" at bounding box center [708, 11] width 121 height 7
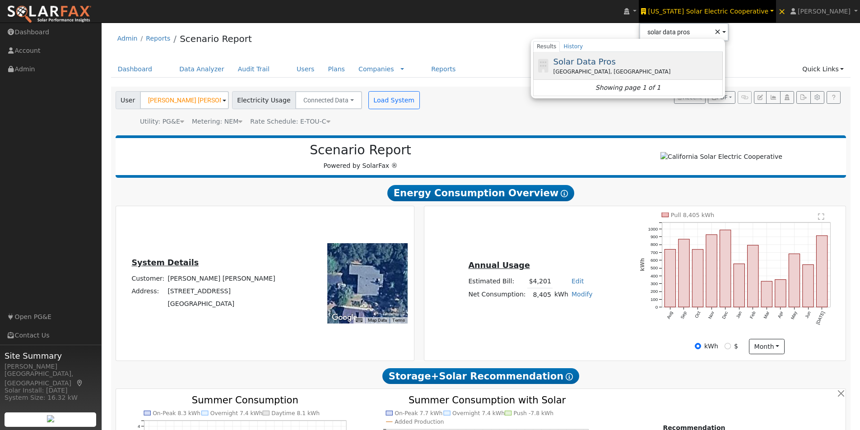
click at [616, 63] on span "Solar Data Pros" at bounding box center [585, 61] width 62 height 9
type input "Solar Data Pros"
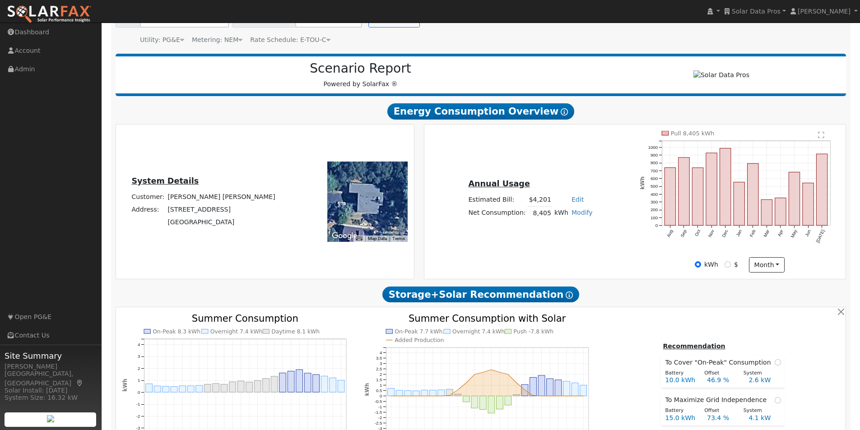
scroll to position [90, 0]
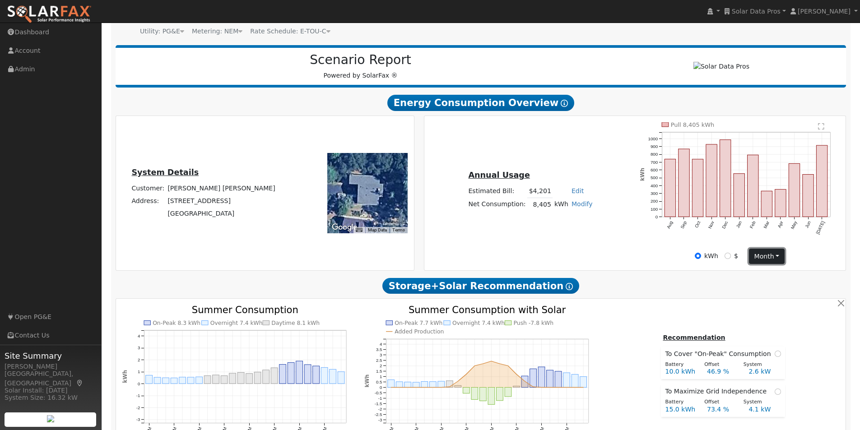
click at [769, 261] on button "month" at bounding box center [767, 256] width 36 height 15
click at [761, 277] on link "Day" at bounding box center [781, 275] width 63 height 13
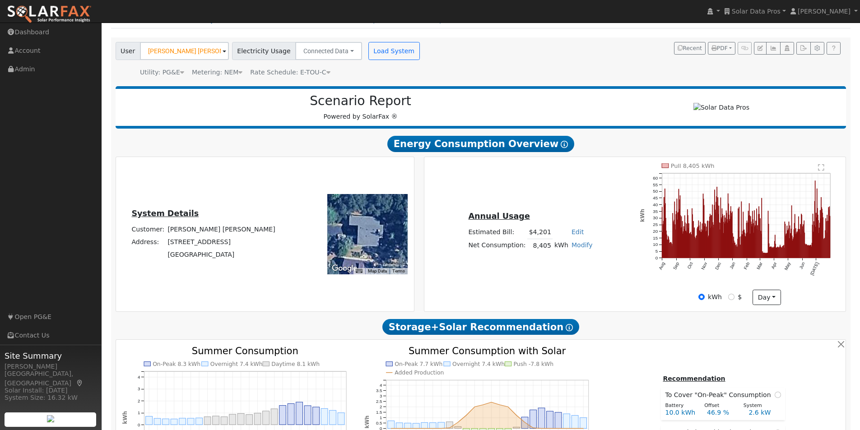
scroll to position [0, 0]
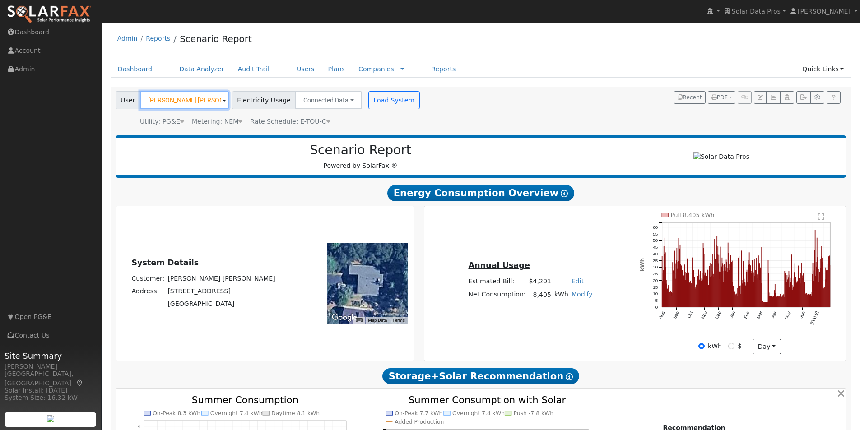
click at [191, 102] on input "[PERSON_NAME] [PERSON_NAME]" at bounding box center [184, 100] width 89 height 18
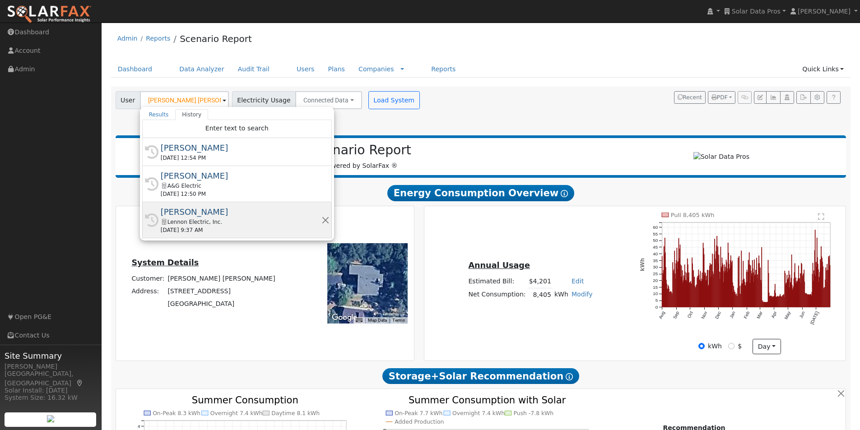
click at [181, 212] on div "[PERSON_NAME]" at bounding box center [241, 212] width 161 height 12
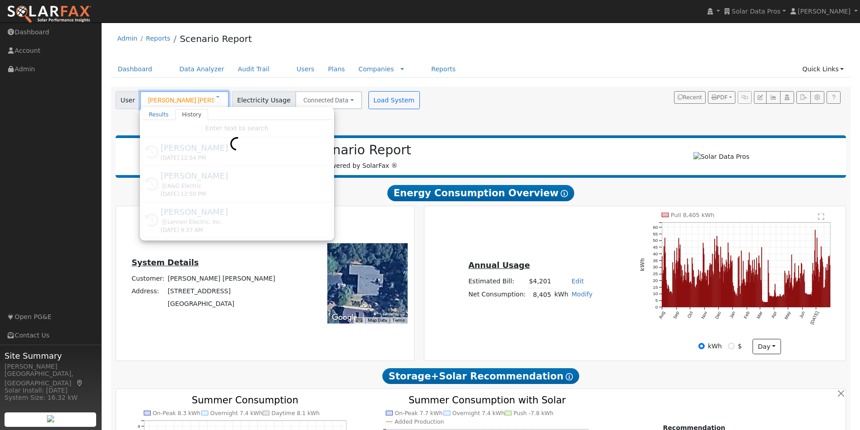
type input "[PERSON_NAME]"
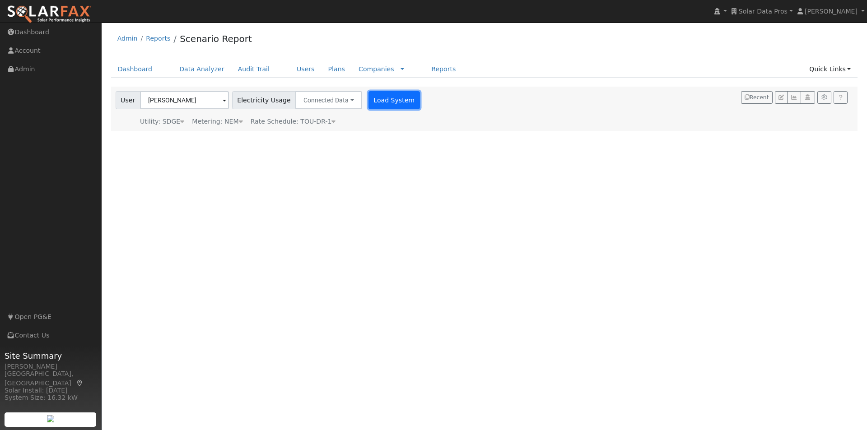
drag, startPoint x: 377, startPoint y: 103, endPoint x: 456, endPoint y: 82, distance: 82.7
click at [378, 103] on button "Load System" at bounding box center [393, 100] width 51 height 18
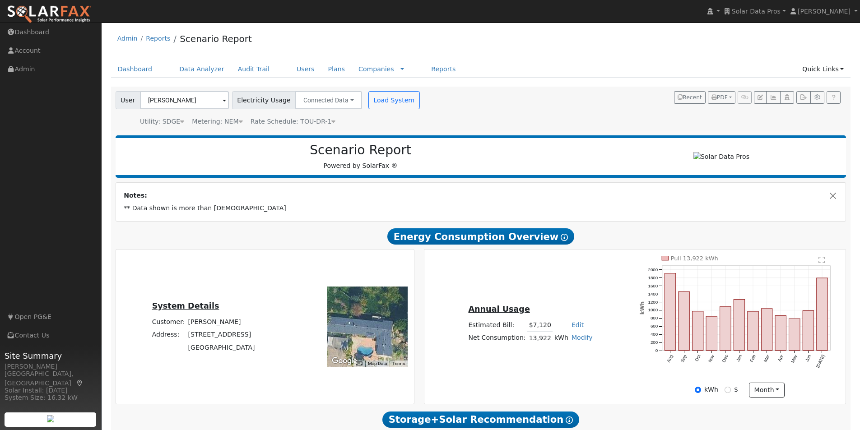
scroll to position [45, 0]
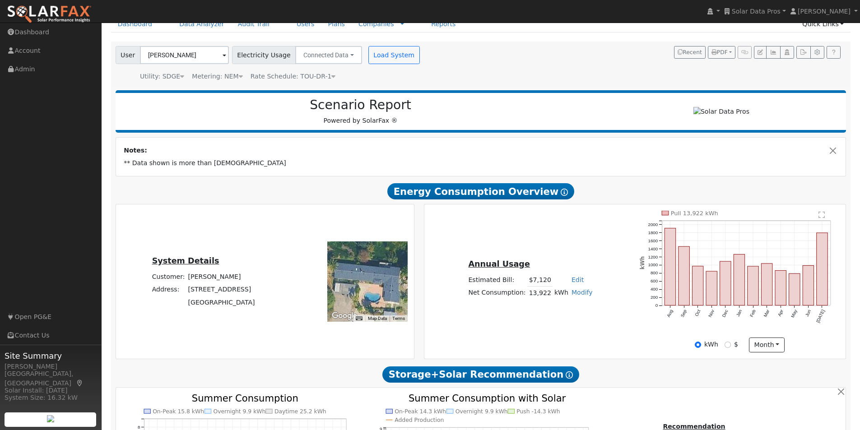
drag, startPoint x: 355, startPoint y: 284, endPoint x: 362, endPoint y: 276, distance: 10.2
click at [362, 276] on div at bounding box center [367, 282] width 80 height 80
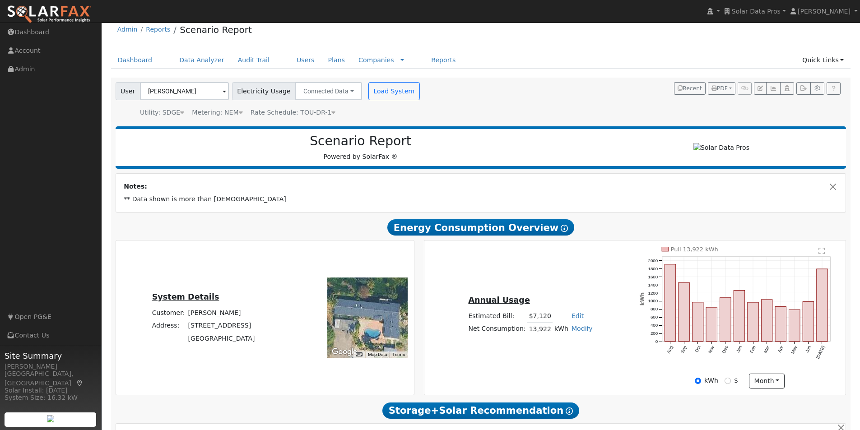
scroll to position [0, 0]
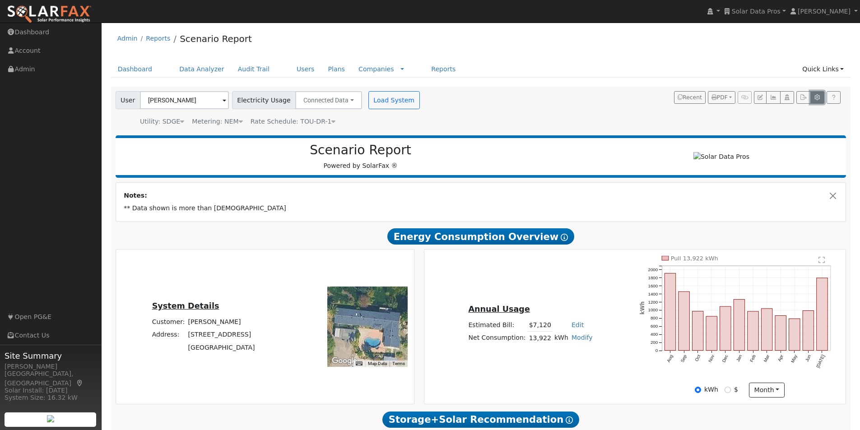
click at [811, 96] on button "button" at bounding box center [818, 97] width 14 height 13
type input "11.4"
type input "13.5"
type input "3.25"
type input "1400"
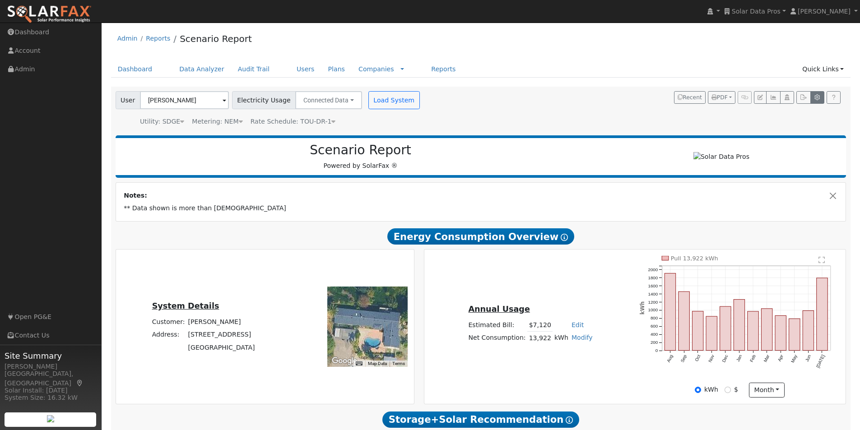
type input "1"
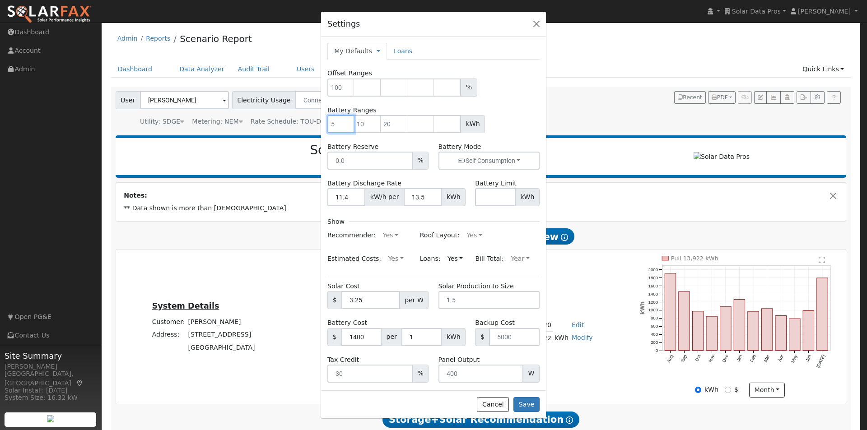
click at [337, 121] on input "number" at bounding box center [340, 124] width 27 height 18
drag, startPoint x: 342, startPoint y: 124, endPoint x: 313, endPoint y: 116, distance: 30.1
click at [317, 121] on div "Settings My Defaults Temporary My Defaults Company Defaults System Defaults Loa…" at bounding box center [433, 215] width 867 height 430
type input "5"
type input "10"
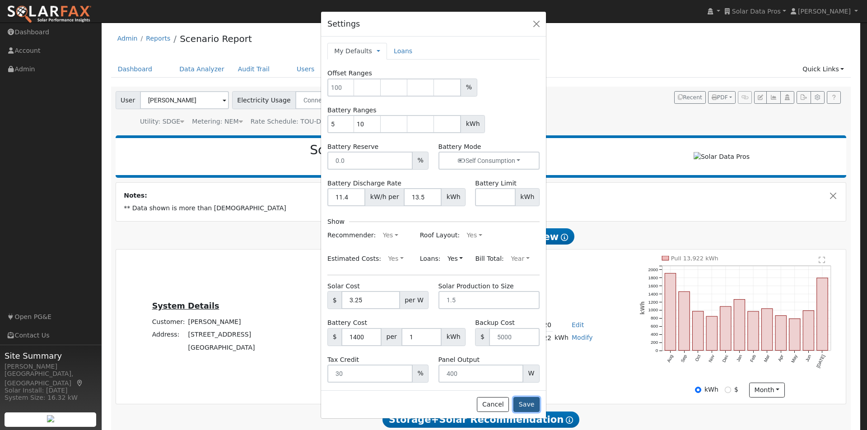
click at [527, 404] on button "Save" at bounding box center [526, 404] width 26 height 15
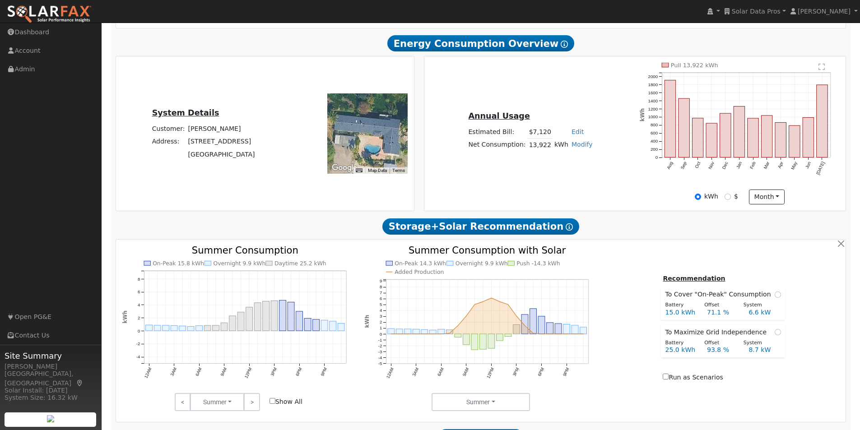
scroll to position [190, 0]
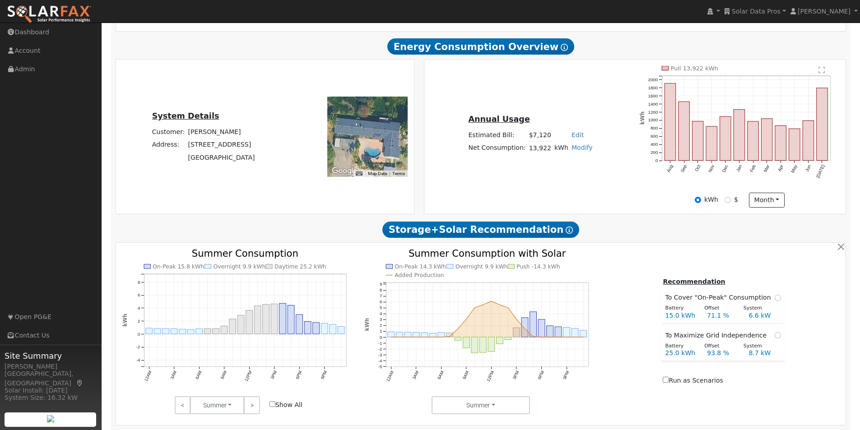
click at [271, 407] on input "Show All" at bounding box center [273, 404] width 6 height 6
checkbox input "true"
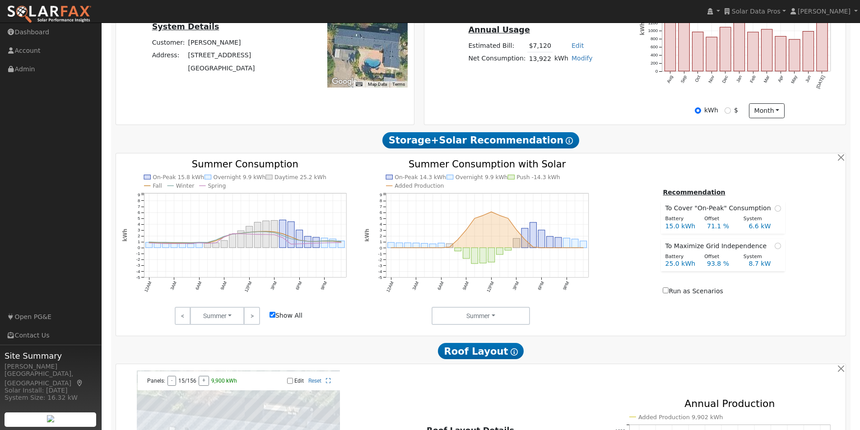
scroll to position [282, 0]
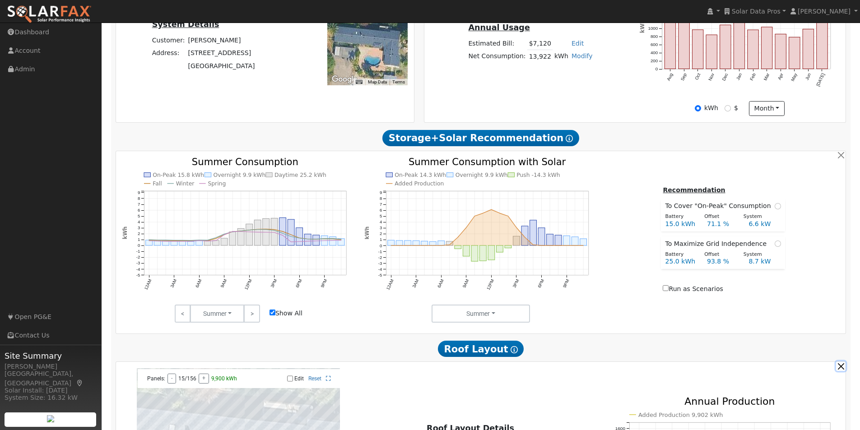
click at [842, 371] on button "button" at bounding box center [840, 366] width 9 height 9
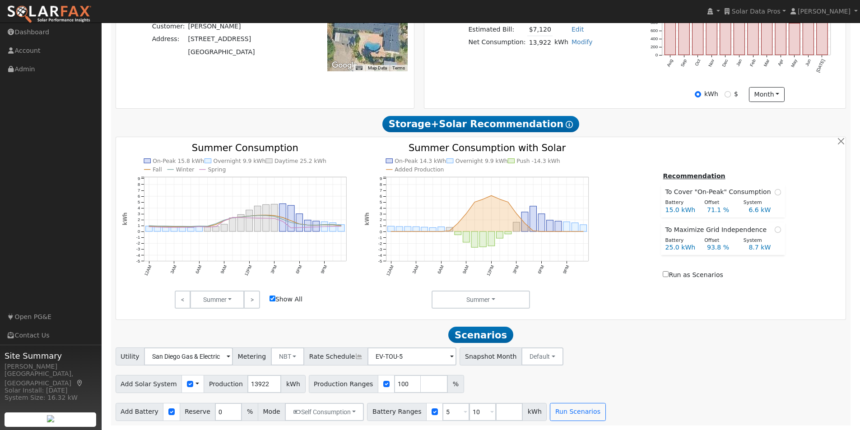
scroll to position [300, 0]
click at [496, 412] on input "number" at bounding box center [509, 412] width 27 height 18
type input "15"
type input "20"
drag, startPoint x: 440, startPoint y: 411, endPoint x: 418, endPoint y: 414, distance: 22.7
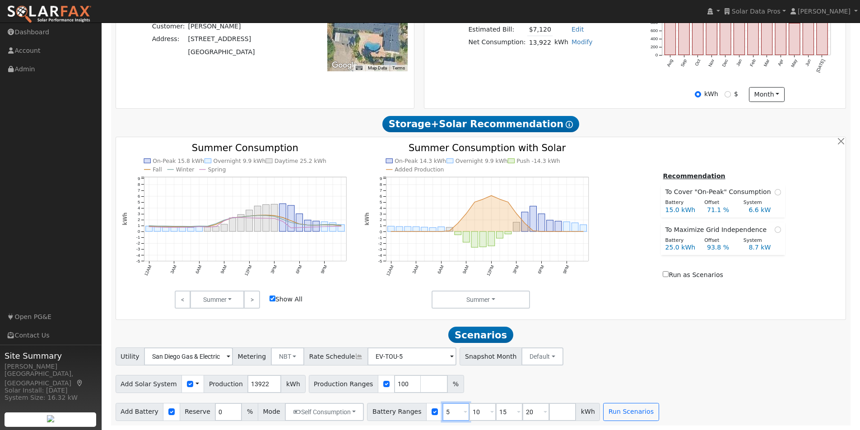
click at [418, 414] on div "Battery Ranges 5 Overrides Reserve % Mode None None Self Consumption Peak Savin…" at bounding box center [483, 412] width 233 height 18
type input "10"
type input "15"
type input "20"
type input "10"
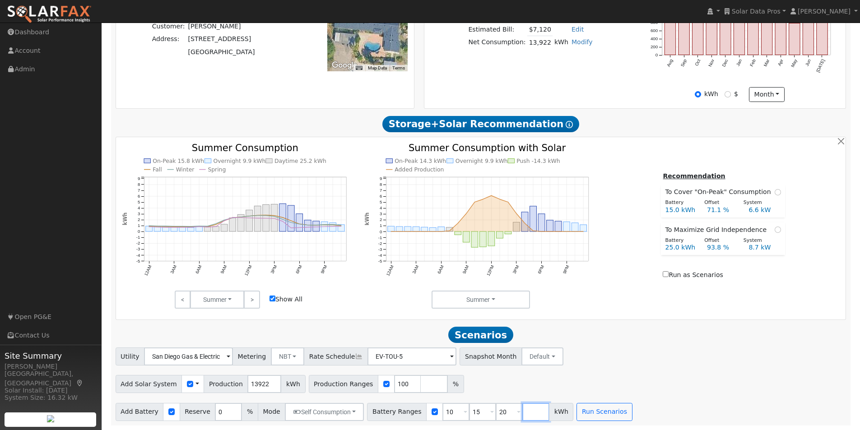
click at [525, 410] on input "number" at bounding box center [535, 412] width 27 height 18
type input "25"
type input "30"
drag, startPoint x: 615, startPoint y: 415, endPoint x: 619, endPoint y: 408, distance: 7.3
click at [619, 408] on button "Run Scenarios" at bounding box center [631, 412] width 56 height 18
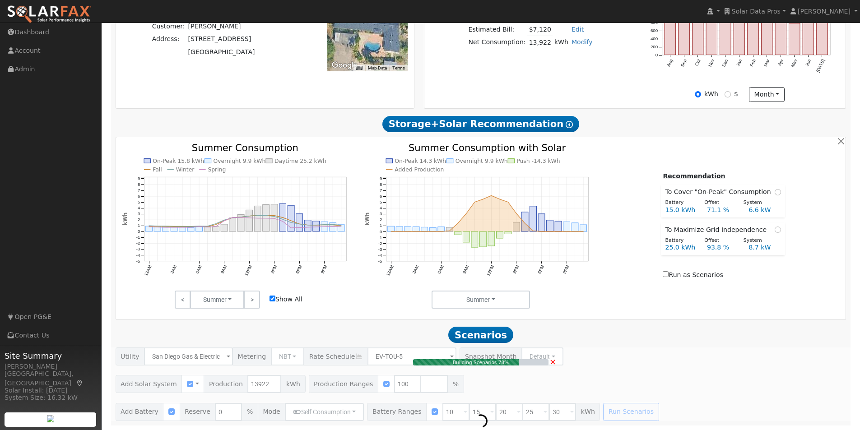
type input "9.3"
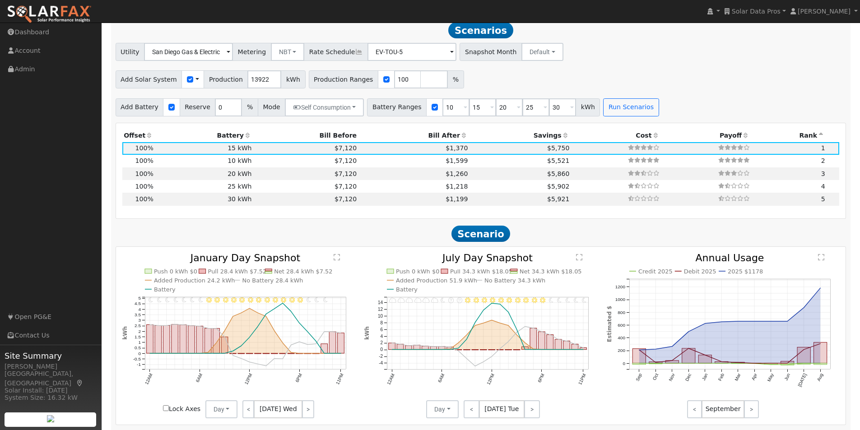
scroll to position [606, 0]
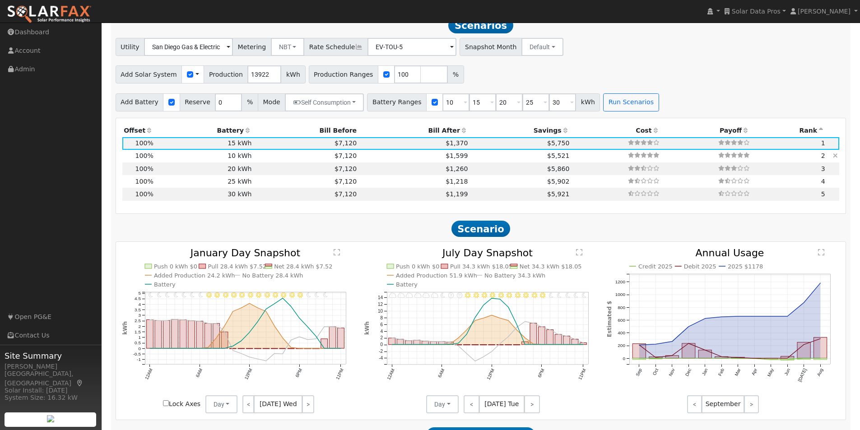
click at [256, 158] on td "$7,120" at bounding box center [305, 156] width 105 height 13
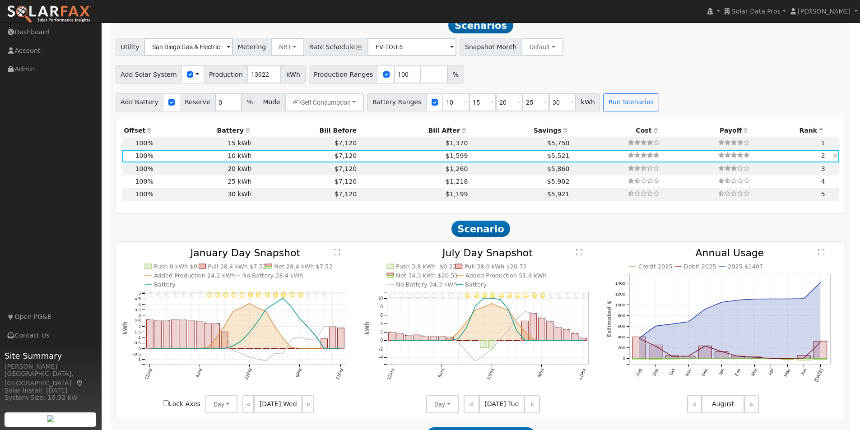
type input "$14,000"
type input "$13,249"
click at [310, 163] on td "$7,120" at bounding box center [305, 156] width 105 height 13
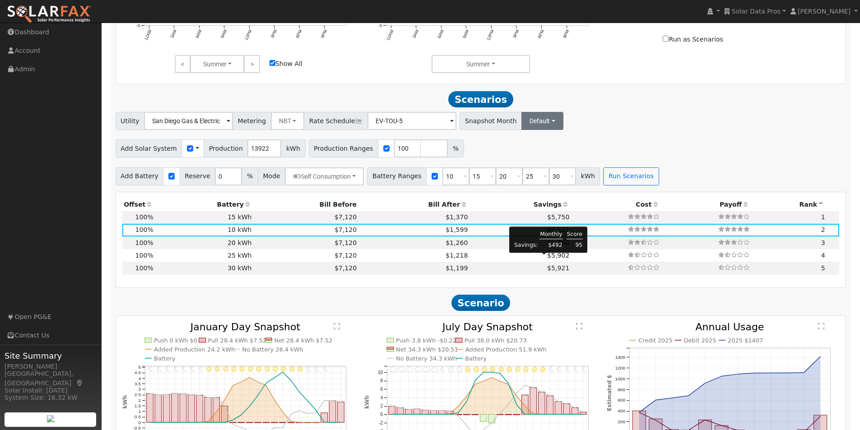
scroll to position [515, 0]
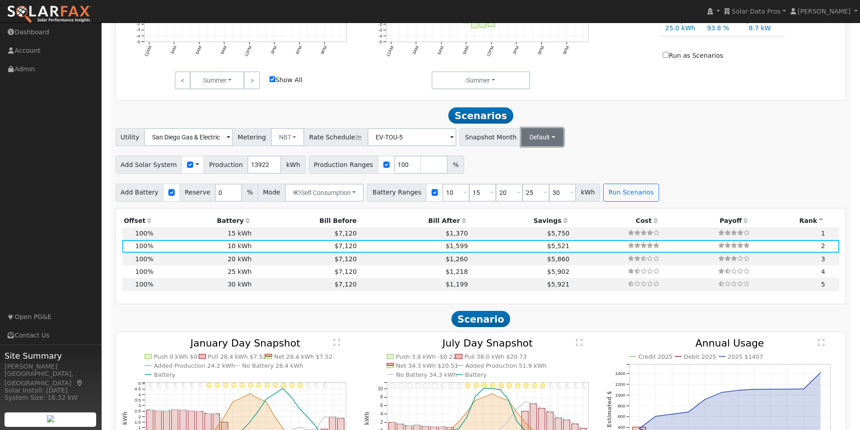
click at [531, 144] on button "Default" at bounding box center [543, 137] width 42 height 18
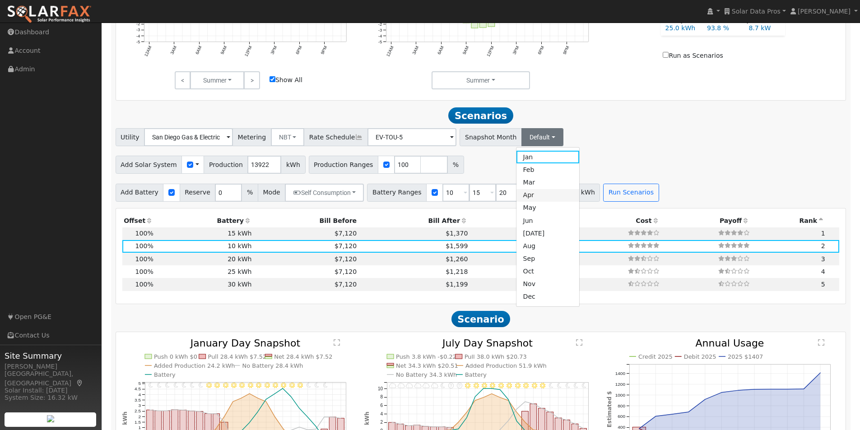
click at [517, 199] on link "Apr" at bounding box center [548, 195] width 63 height 13
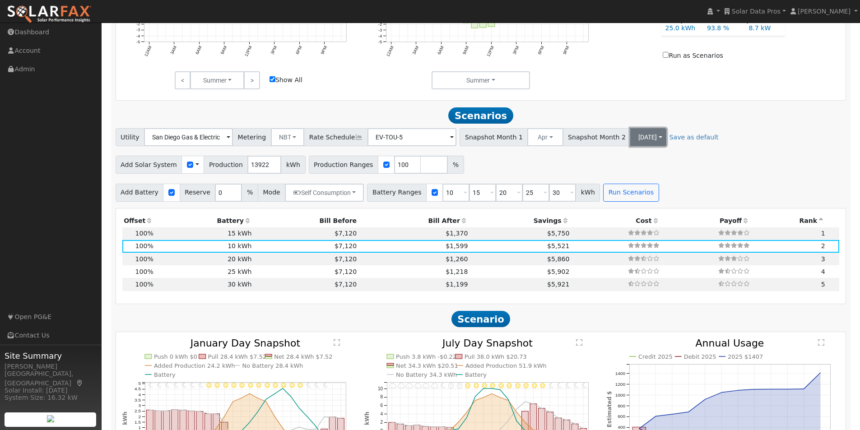
drag, startPoint x: 607, startPoint y: 141, endPoint x: 610, endPoint y: 177, distance: 36.3
click at [630, 143] on button "[DATE]" at bounding box center [648, 137] width 36 height 18
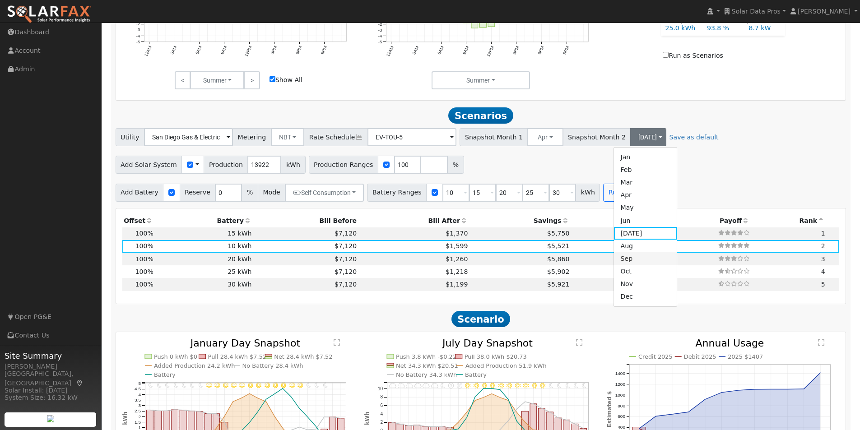
click at [614, 265] on link "Sep" at bounding box center [645, 258] width 63 height 13
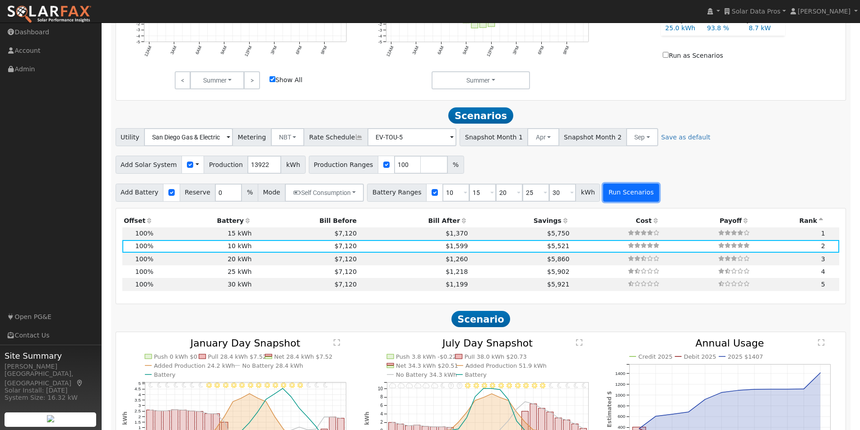
click at [605, 196] on button "Run Scenarios" at bounding box center [631, 193] width 56 height 18
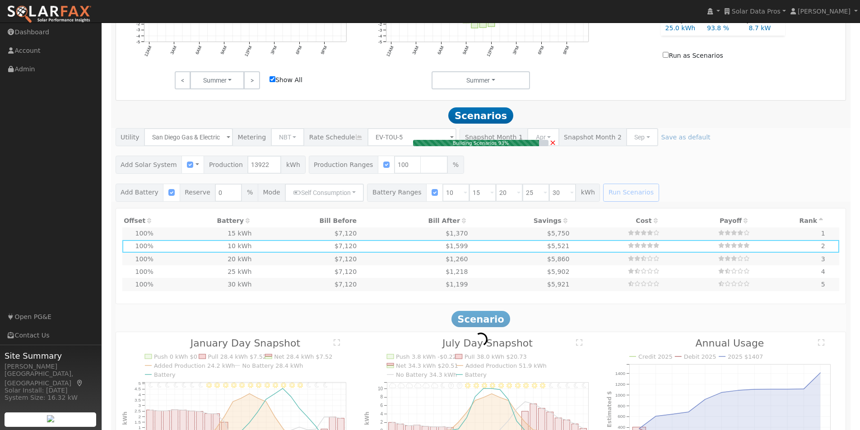
type input "$21,000"
type input "$15,349"
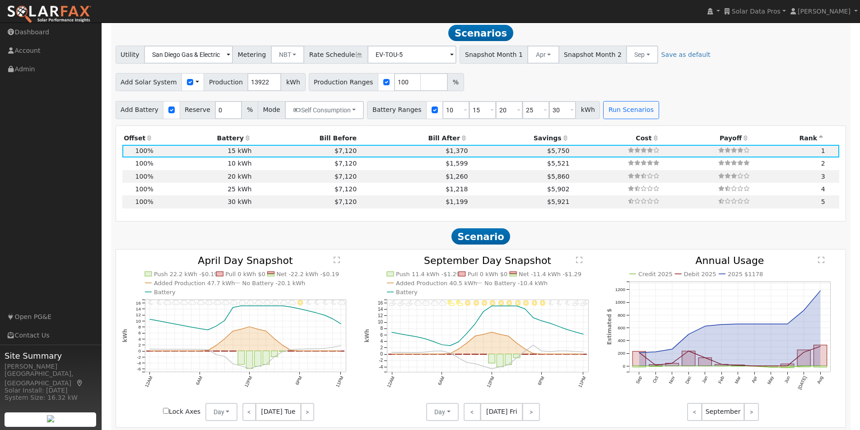
scroll to position [601, 0]
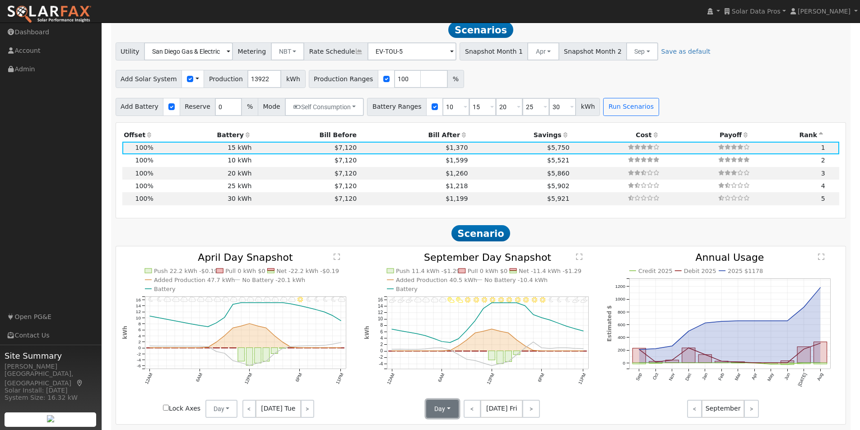
click at [443, 412] on button "Day" at bounding box center [442, 409] width 33 height 18
click at [447, 394] on link "Month Average" at bounding box center [458, 389] width 63 height 13
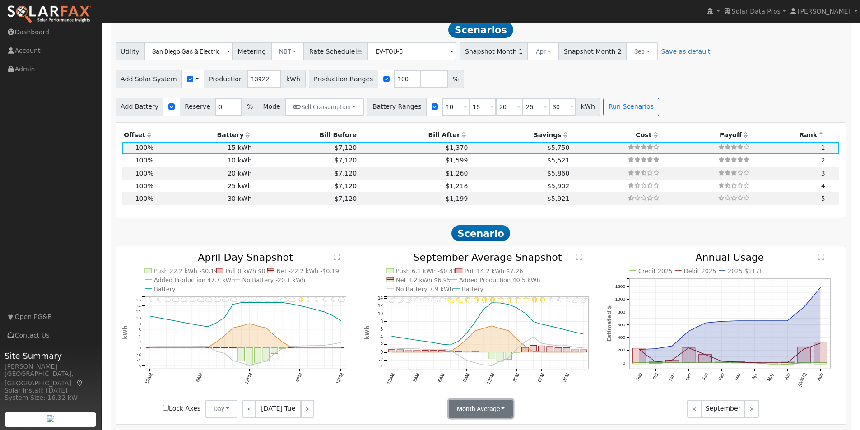
click at [499, 413] on button "Month Average" at bounding box center [481, 409] width 65 height 18
click at [461, 377] on link "Day" at bounding box center [480, 376] width 63 height 13
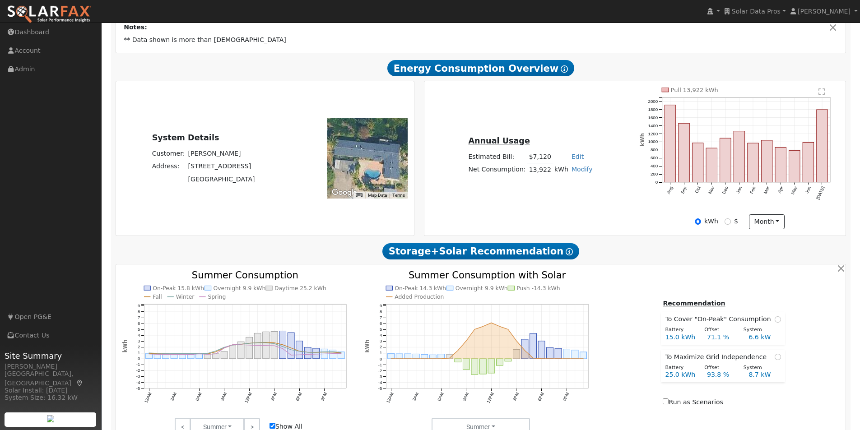
scroll to position [181, 0]
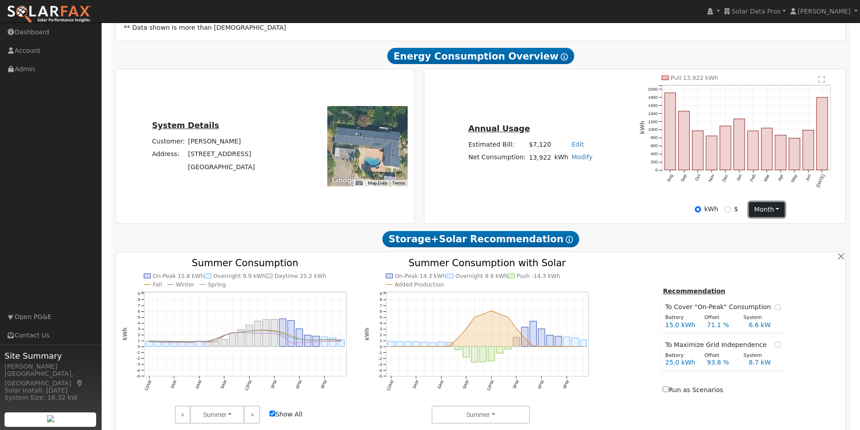
click at [767, 211] on button "month" at bounding box center [767, 209] width 36 height 15
click at [769, 232] on link "Day" at bounding box center [781, 228] width 63 height 13
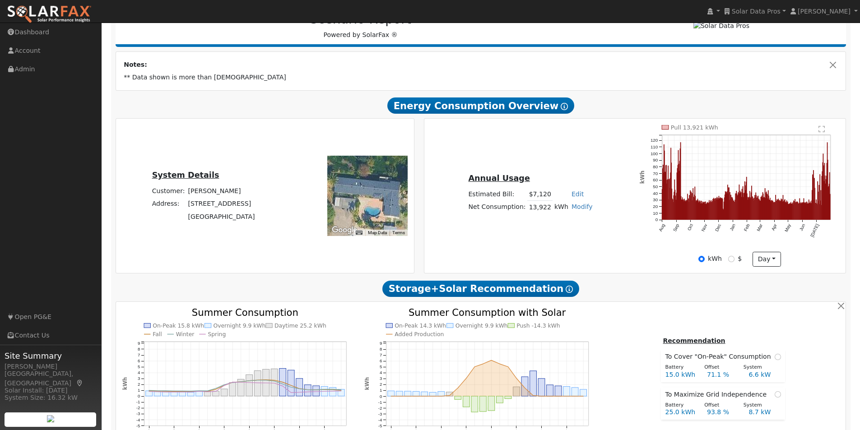
scroll to position [0, 0]
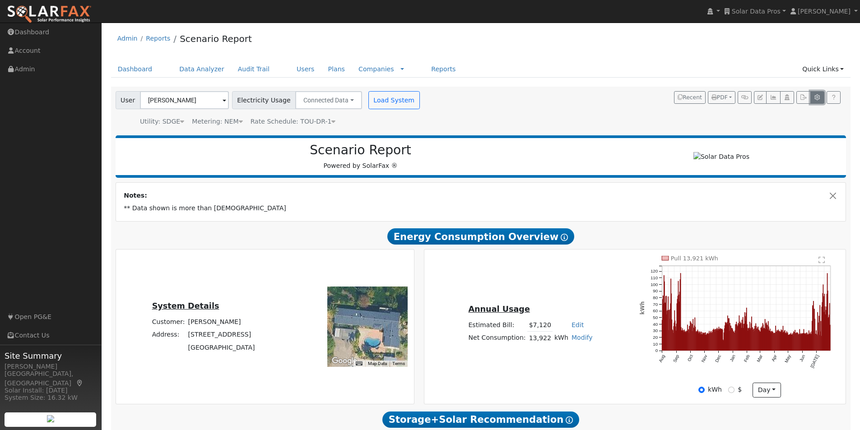
click at [815, 98] on icon "button" at bounding box center [817, 97] width 7 height 5
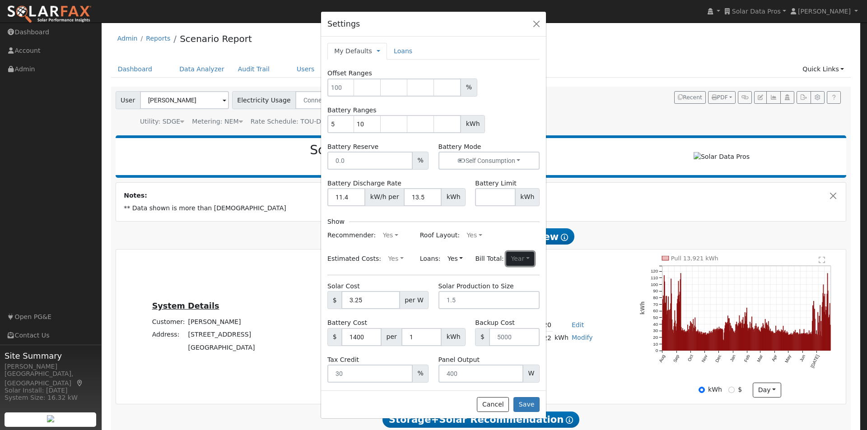
click at [519, 257] on button "Year" at bounding box center [520, 259] width 28 height 14
click at [478, 276] on link "Month" at bounding box center [499, 276] width 63 height 13
drag, startPoint x: 527, startPoint y: 405, endPoint x: 569, endPoint y: 342, distance: 75.5
click at [527, 404] on button "Save" at bounding box center [526, 404] width 26 height 15
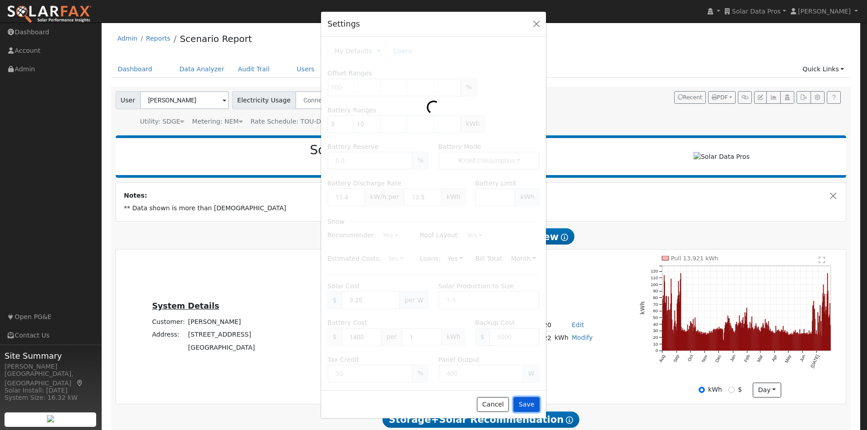
type input "5"
type input "10"
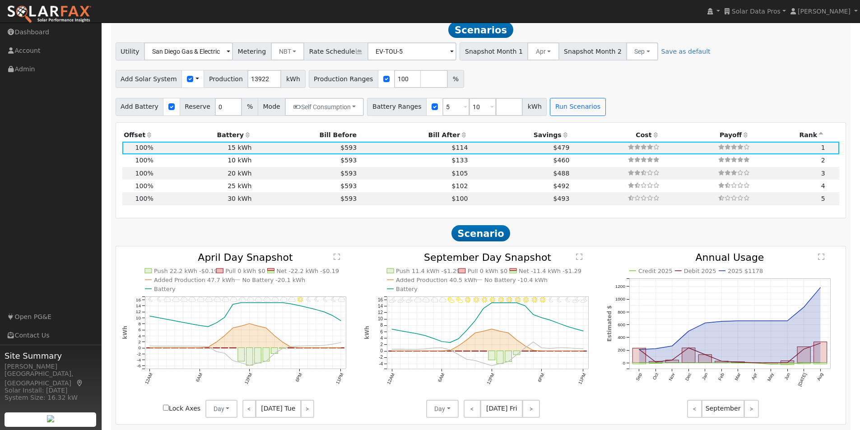
scroll to position [601, 0]
click at [641, 107] on div "Add Battery Reserve 0 % Mode Self Consumption Self Consumption Peak Savings ACC…" at bounding box center [481, 104] width 734 height 21
click at [560, 110] on button "Run Scenarios" at bounding box center [578, 107] width 56 height 18
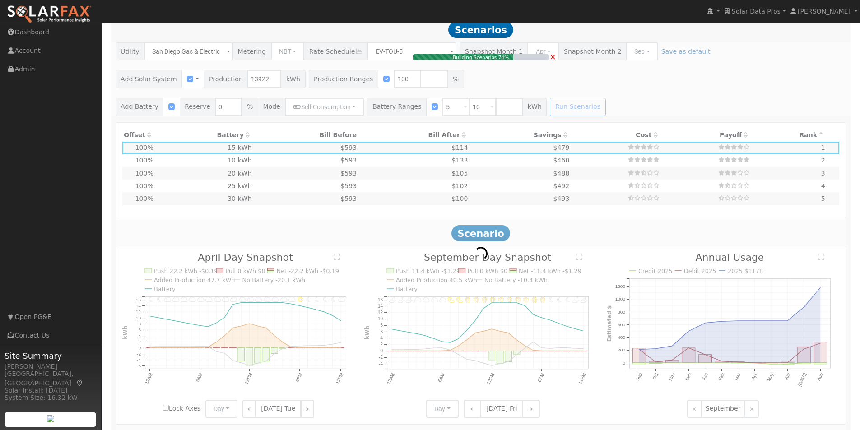
type input "$7,000"
type input "$11,149"
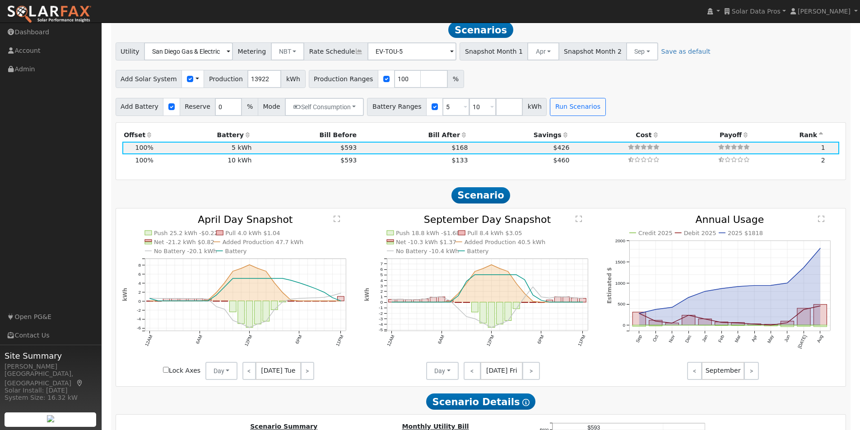
scroll to position [599, 0]
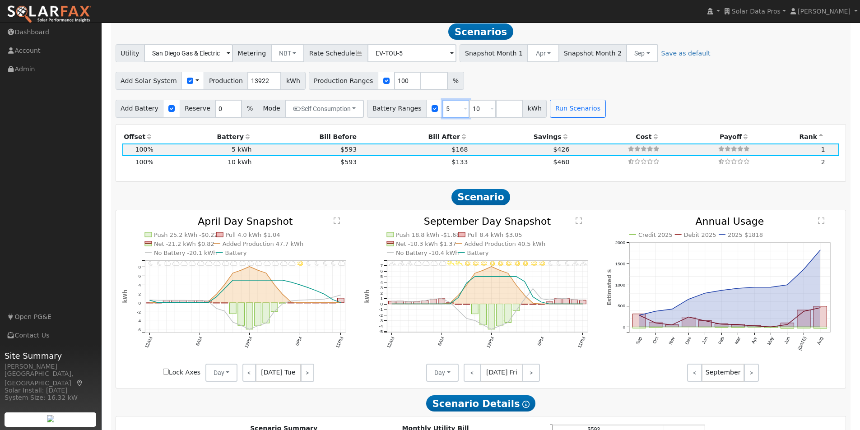
drag, startPoint x: 439, startPoint y: 112, endPoint x: 403, endPoint y: 109, distance: 36.7
click at [403, 113] on div "Battery Ranges 5 Overrides Reserve % Mode None None Self Consumption Peak Savin…" at bounding box center [457, 109] width 180 height 18
type input "10"
type input "15"
type input "20"
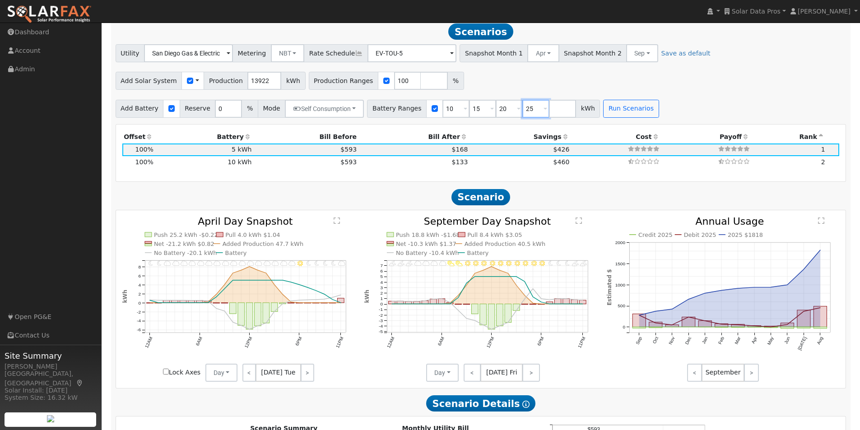
type input "25"
type input "30"
click at [689, 87] on div "Add Solar System Use CSV Data Production 13922 kWh Production Ranges 100 %" at bounding box center [481, 79] width 734 height 21
click at [608, 116] on button "Run Scenarios" at bounding box center [631, 109] width 56 height 18
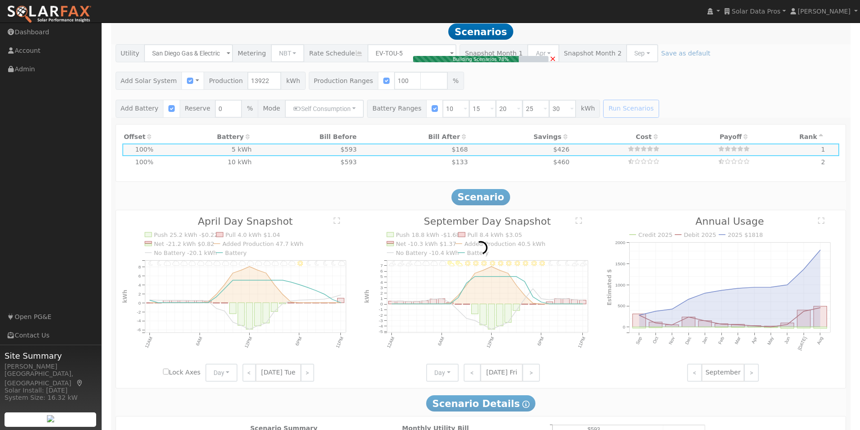
type input "$21,000"
type input "$15,349"
